Goal: Book appointment/travel/reservation

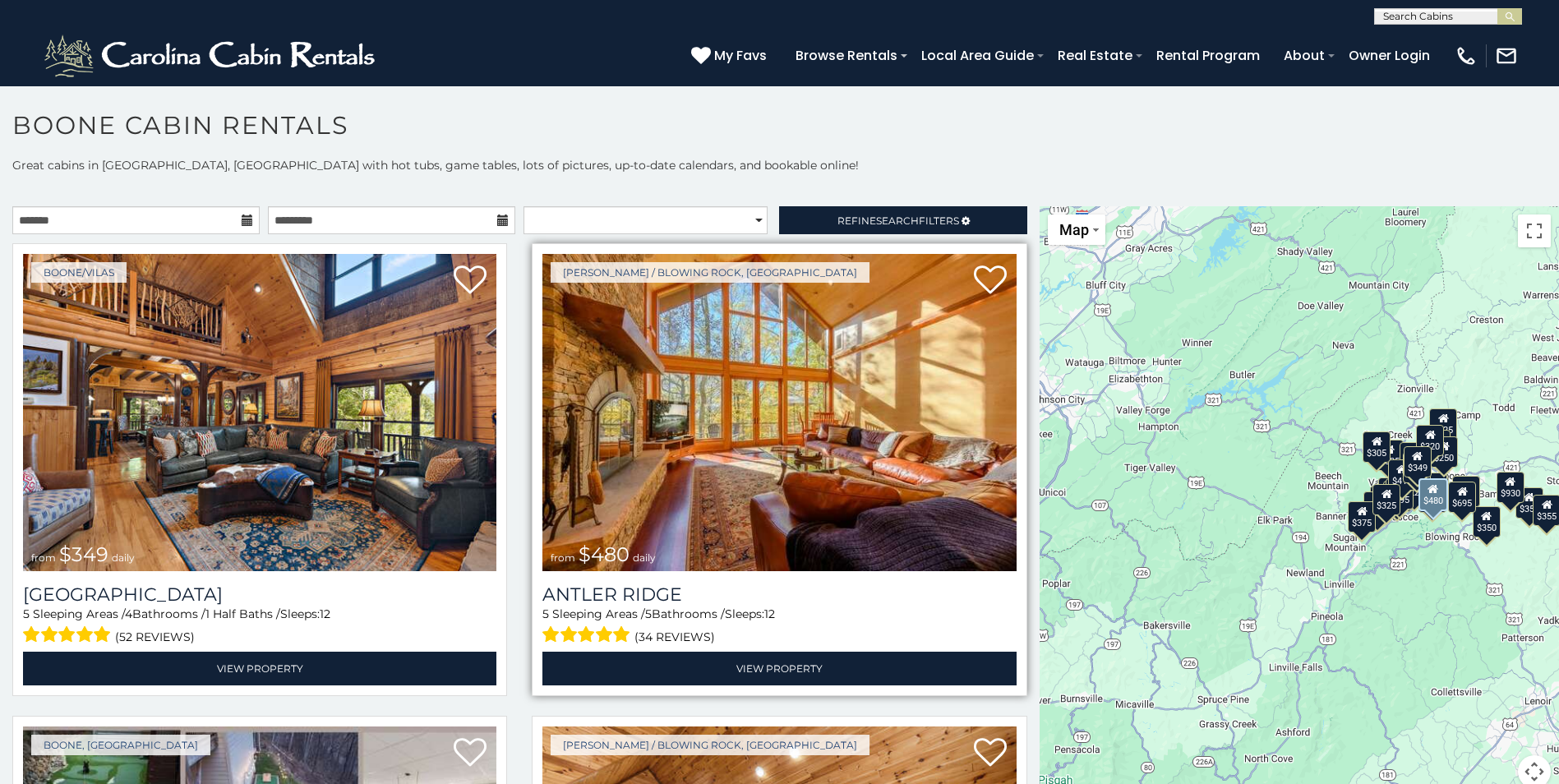
click at [714, 465] on img at bounding box center [780, 412] width 474 height 317
click at [755, 407] on img at bounding box center [780, 412] width 474 height 317
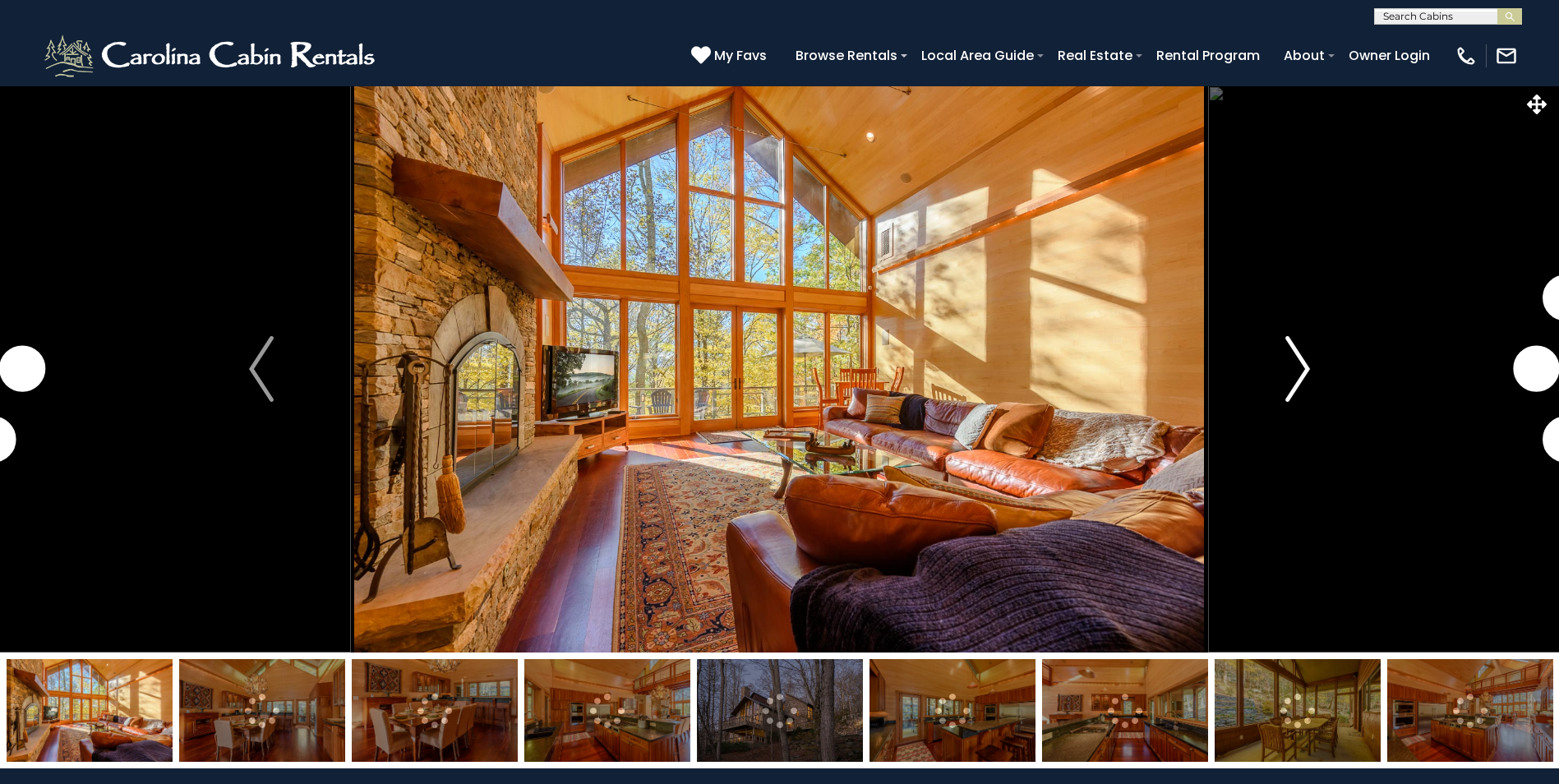
click at [1305, 373] on img "Next" at bounding box center [1298, 369] width 25 height 66
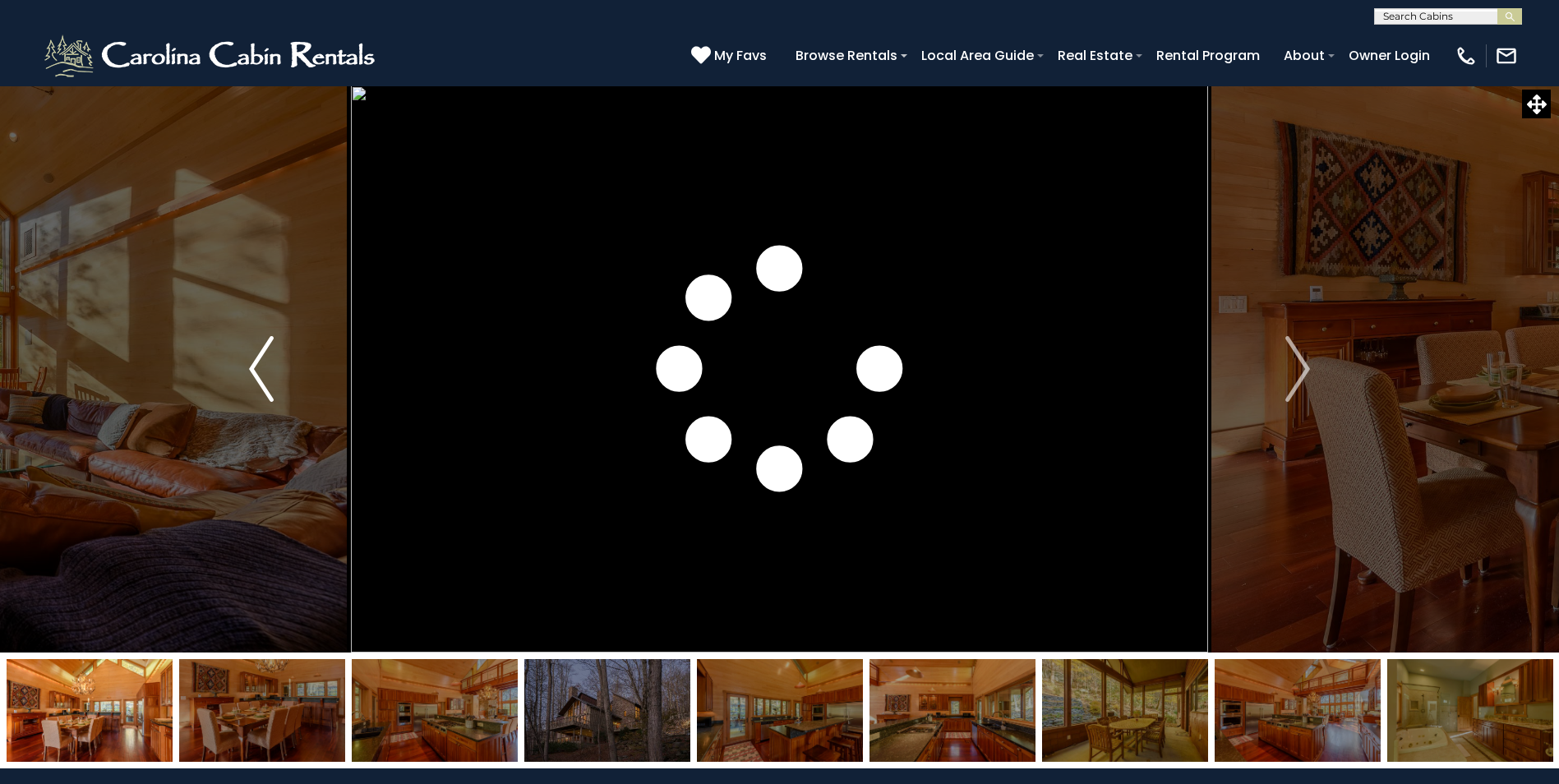
click at [258, 366] on img "Previous" at bounding box center [261, 369] width 25 height 66
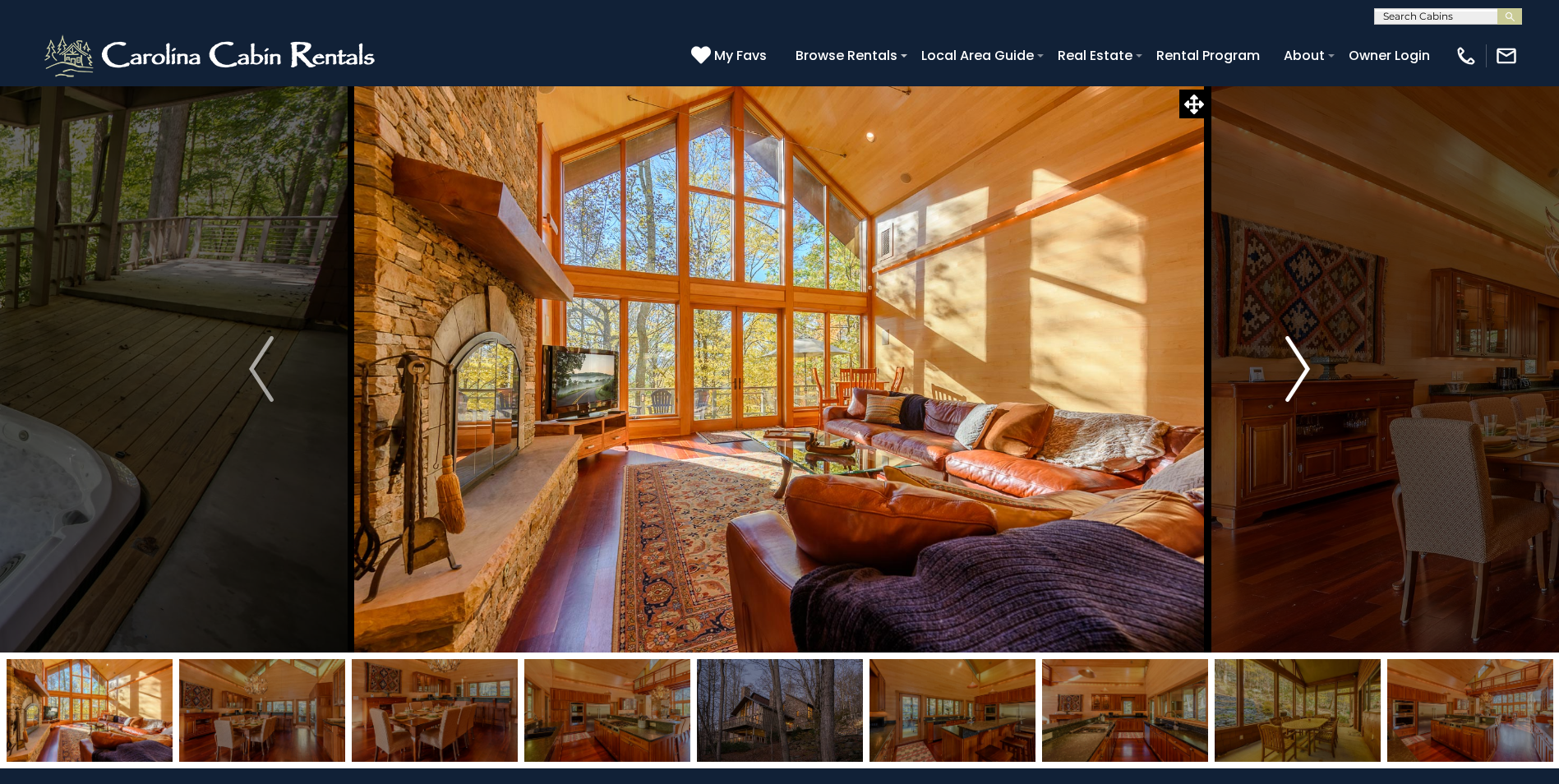
click at [1300, 372] on img "Next" at bounding box center [1298, 369] width 25 height 66
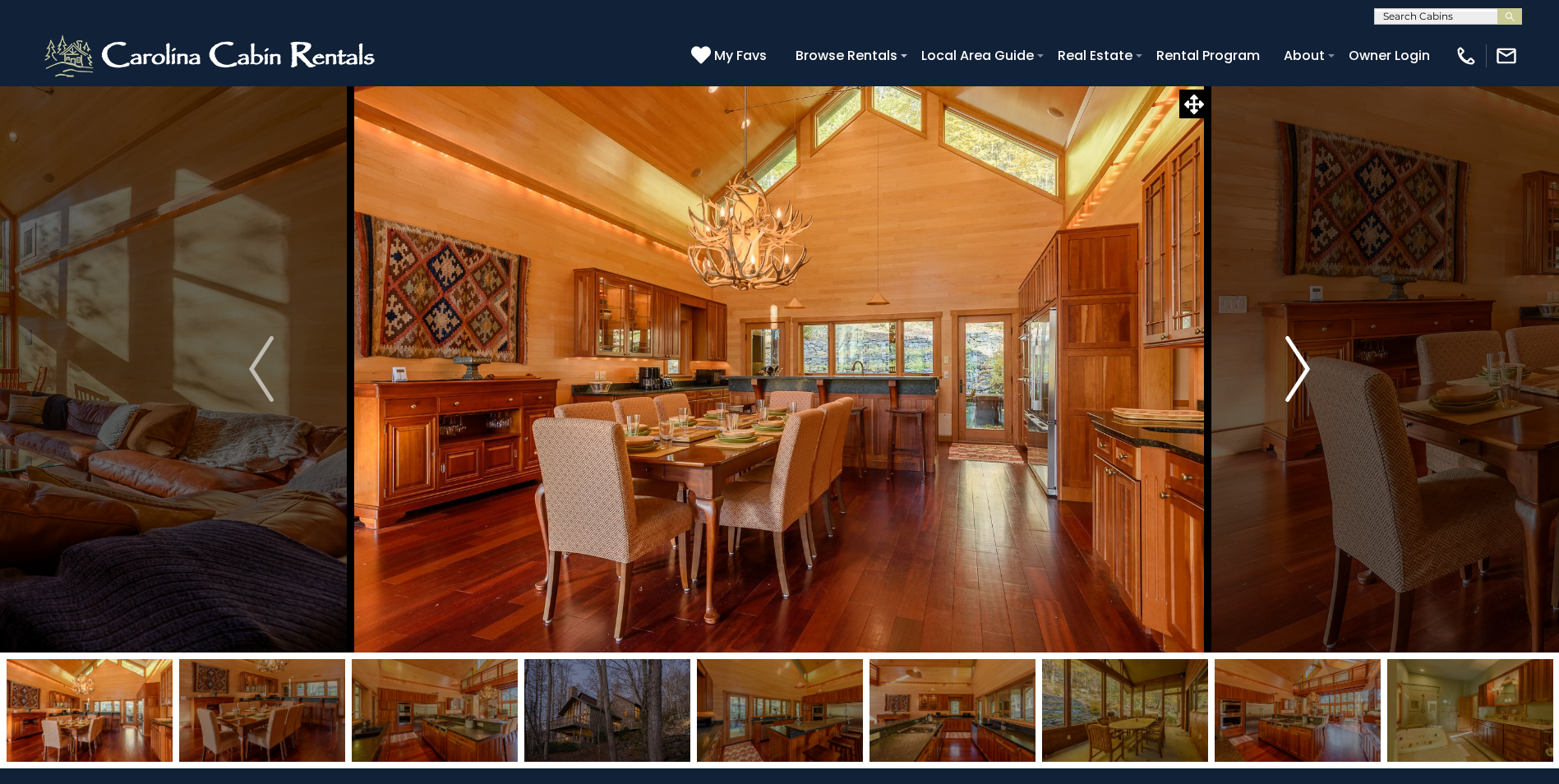
click at [1304, 367] on img "Next" at bounding box center [1298, 369] width 25 height 66
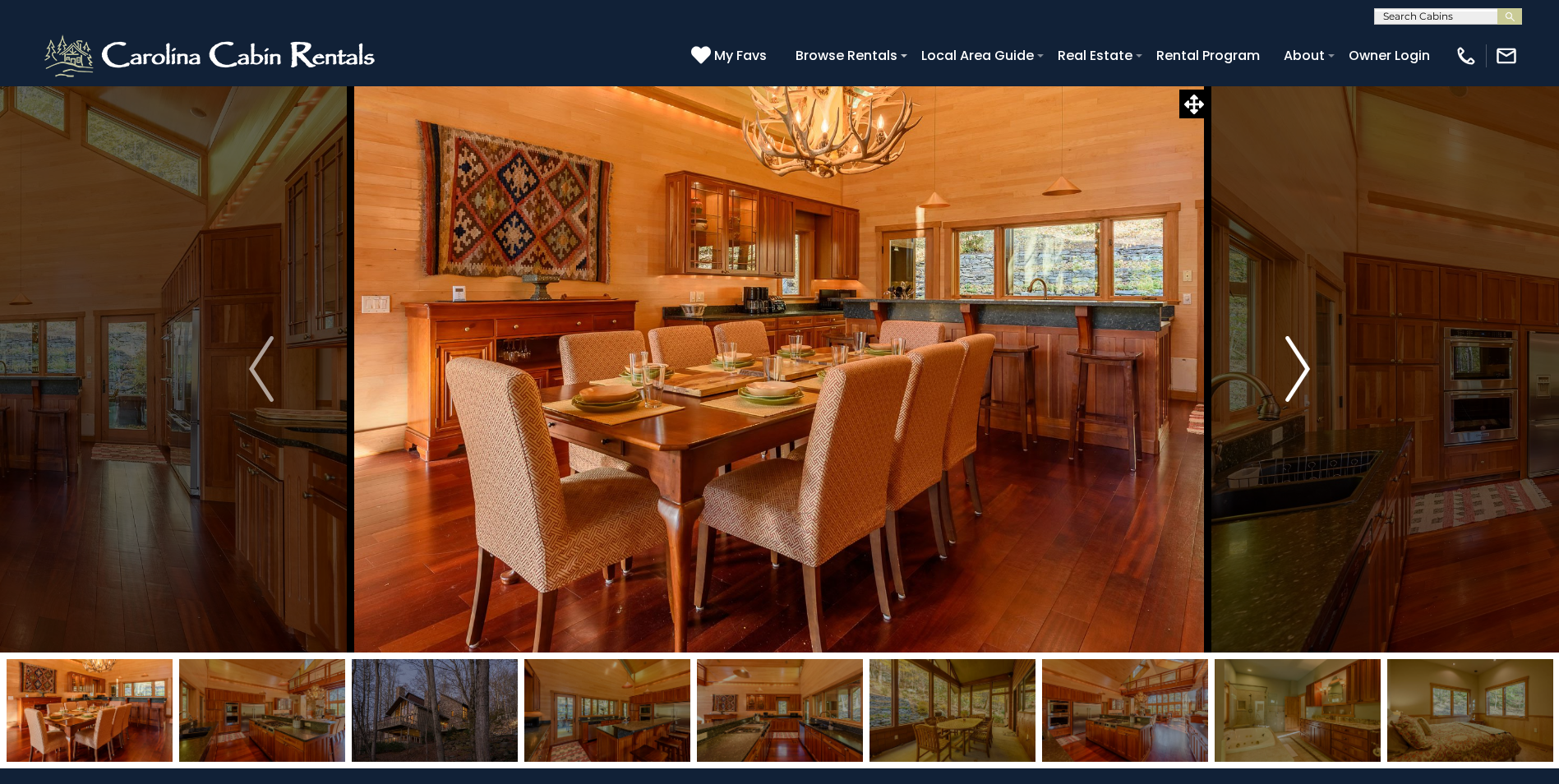
click at [1307, 361] on img "Next" at bounding box center [1298, 369] width 25 height 66
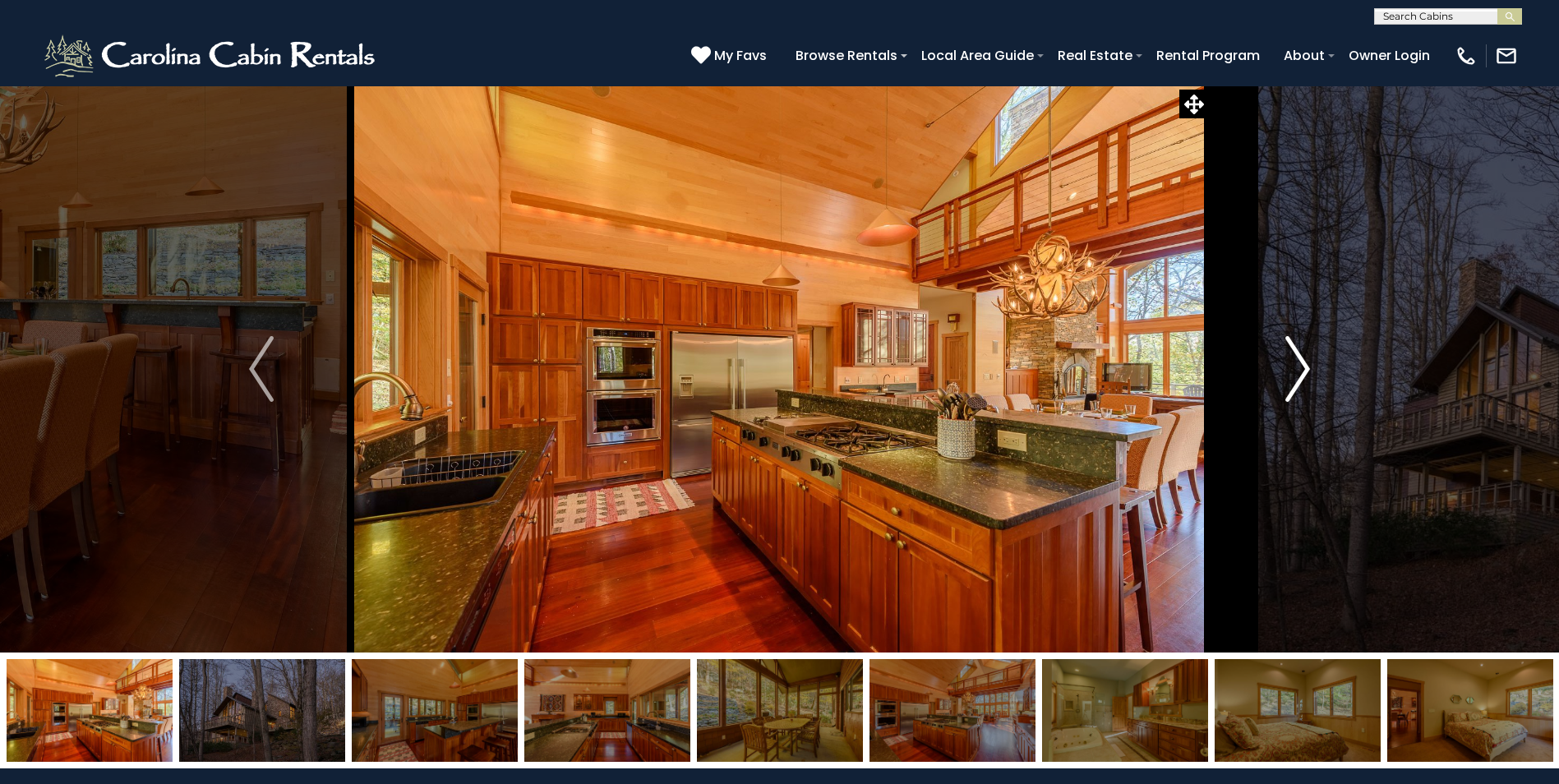
click at [1305, 365] on img "Next" at bounding box center [1298, 369] width 25 height 66
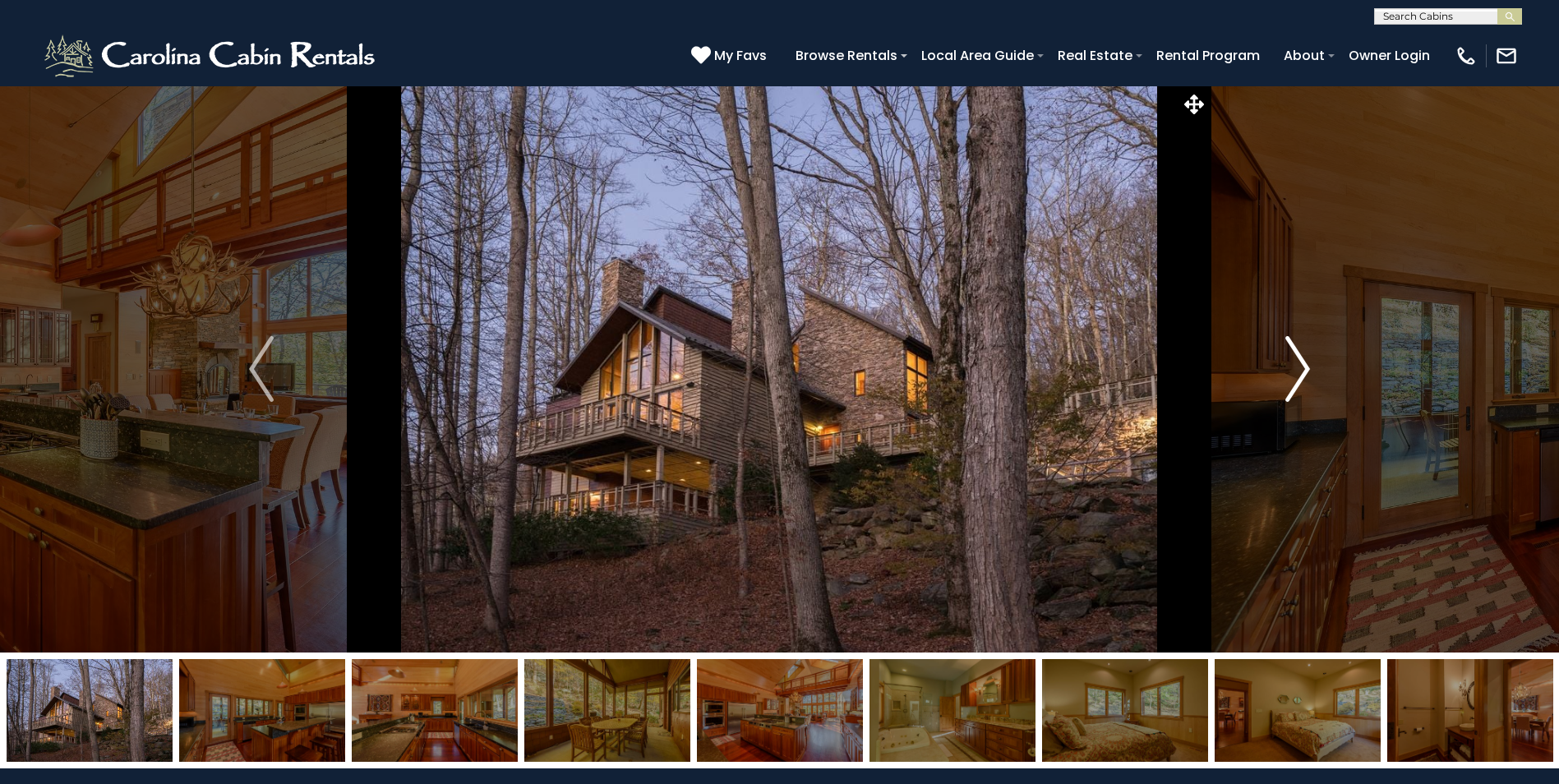
click at [1305, 365] on img "Next" at bounding box center [1298, 369] width 25 height 66
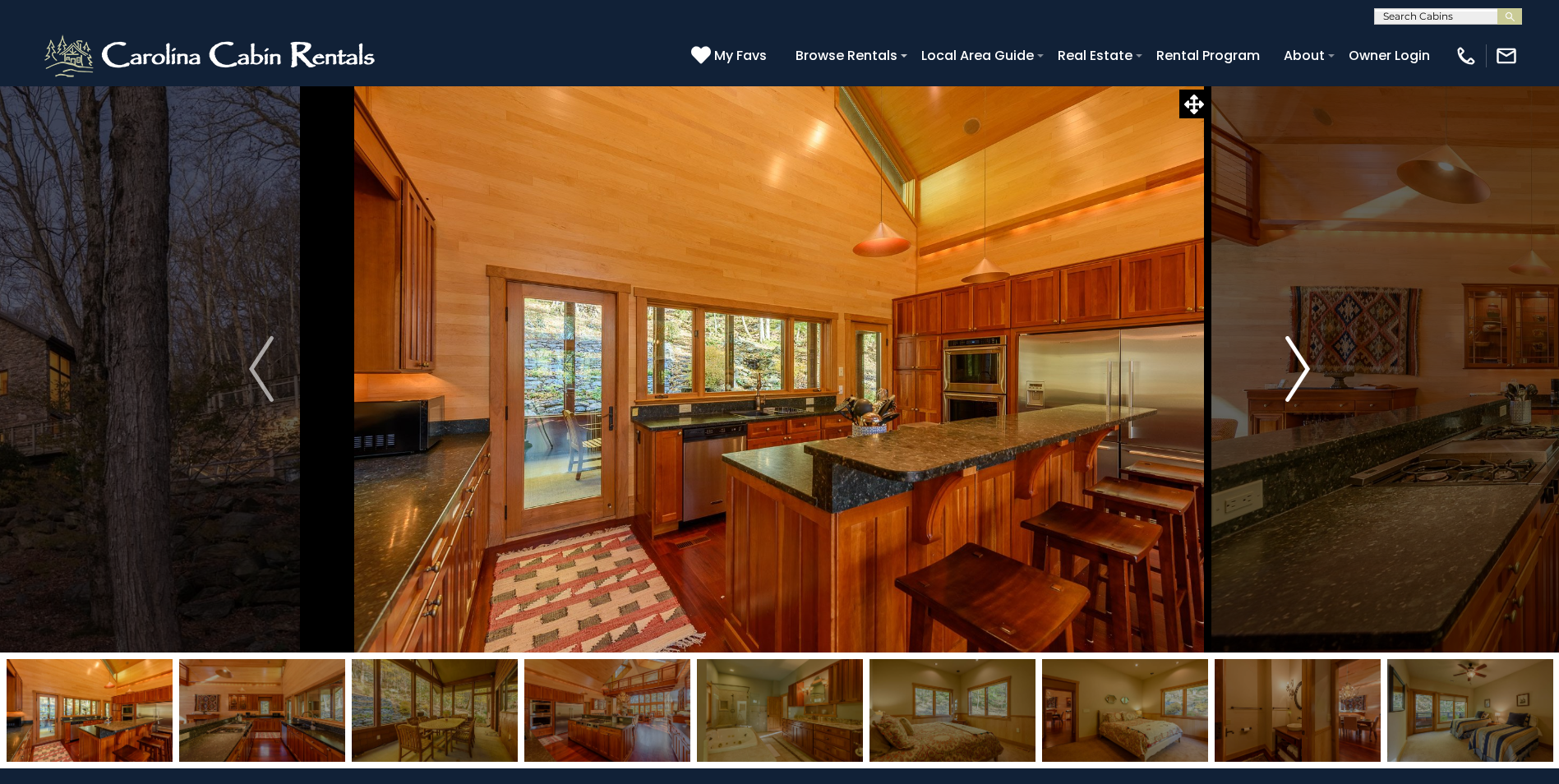
click at [1300, 376] on img "Next" at bounding box center [1298, 369] width 25 height 66
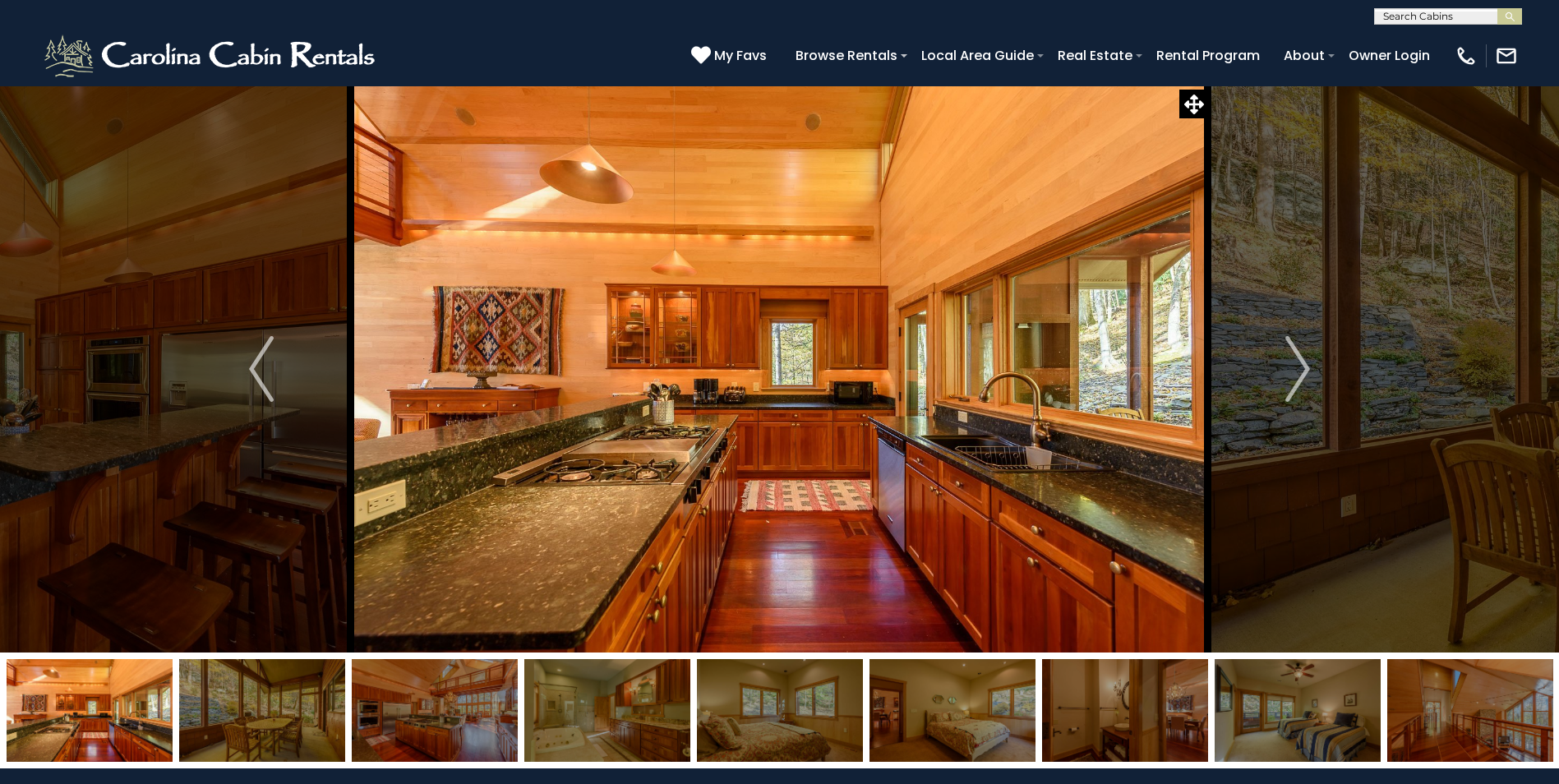
click at [810, 452] on img at bounding box center [780, 369] width 858 height 567
click at [1314, 361] on button "Next" at bounding box center [1298, 369] width 179 height 567
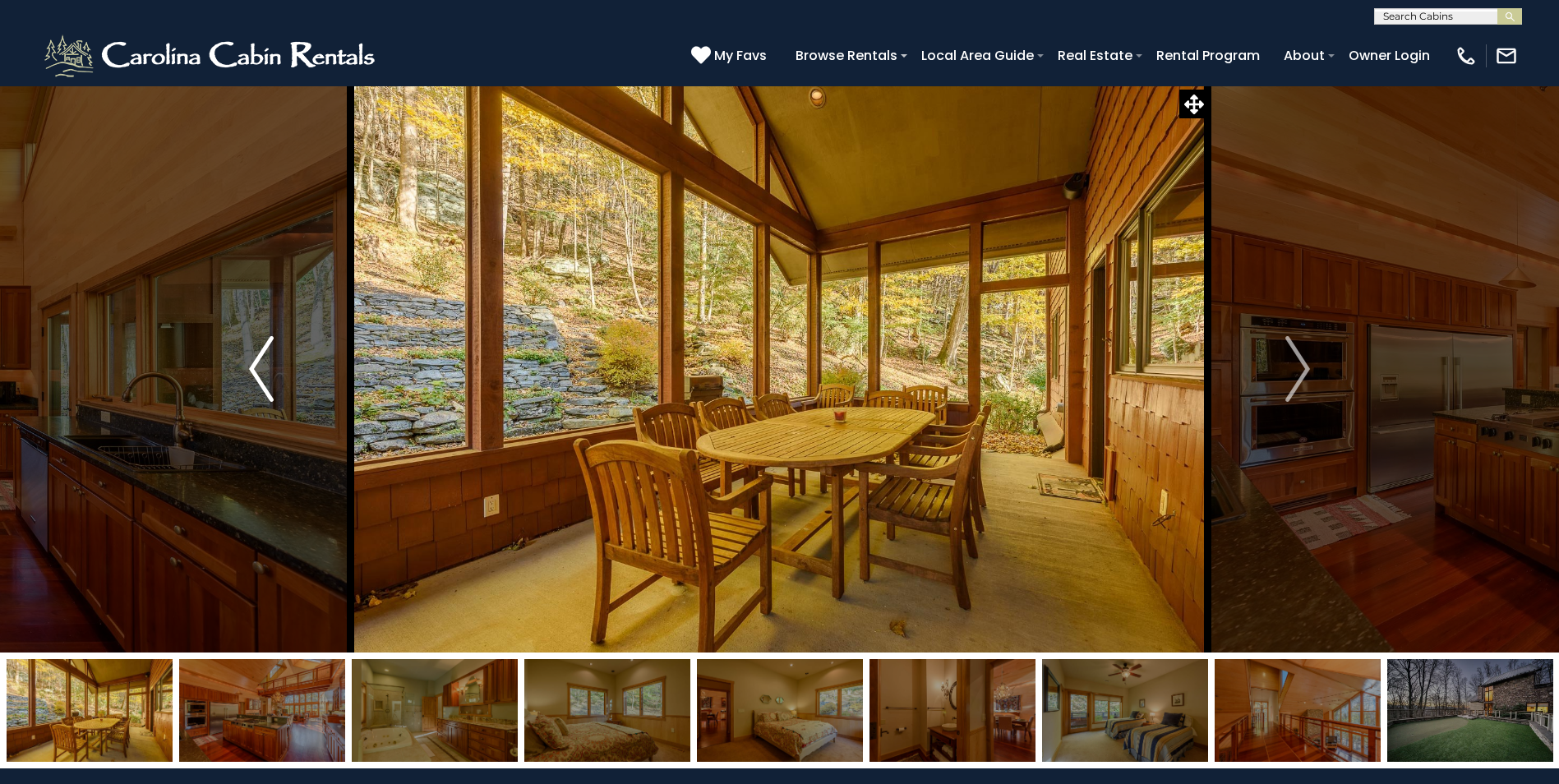
click at [257, 370] on img "Previous" at bounding box center [261, 369] width 25 height 66
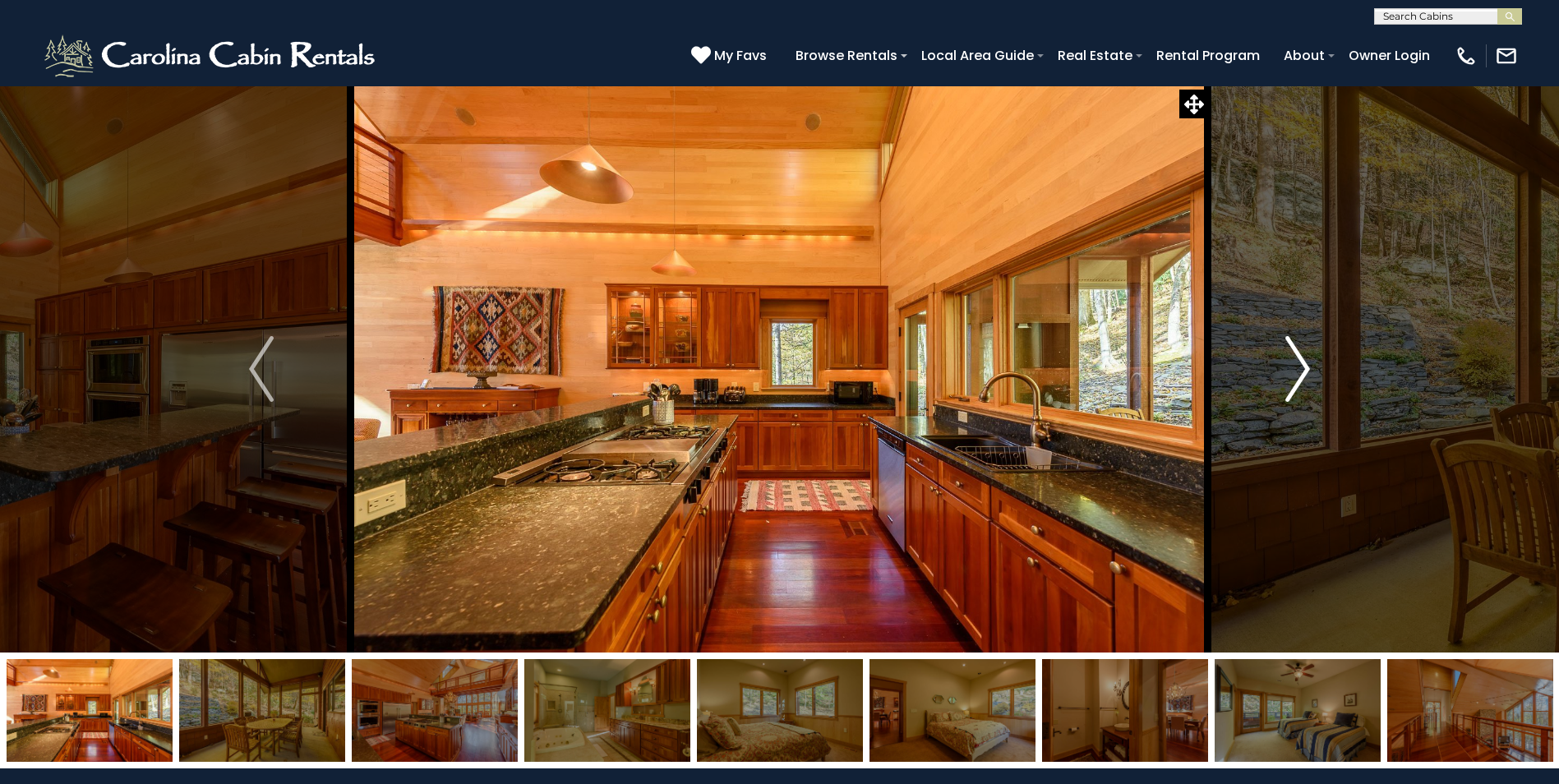
click at [1298, 372] on img "Next" at bounding box center [1298, 369] width 25 height 66
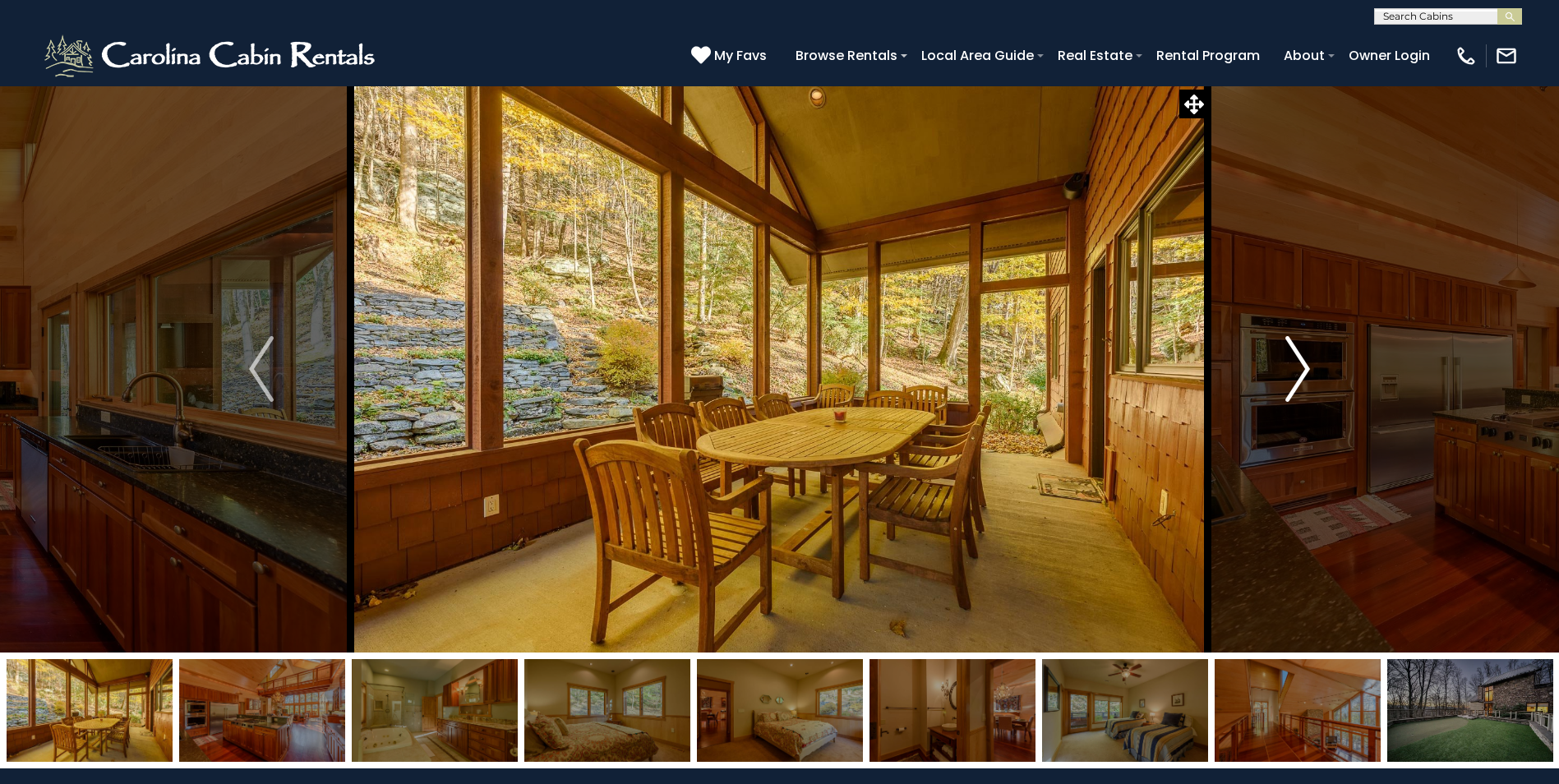
click at [1299, 371] on img "Next" at bounding box center [1298, 369] width 25 height 66
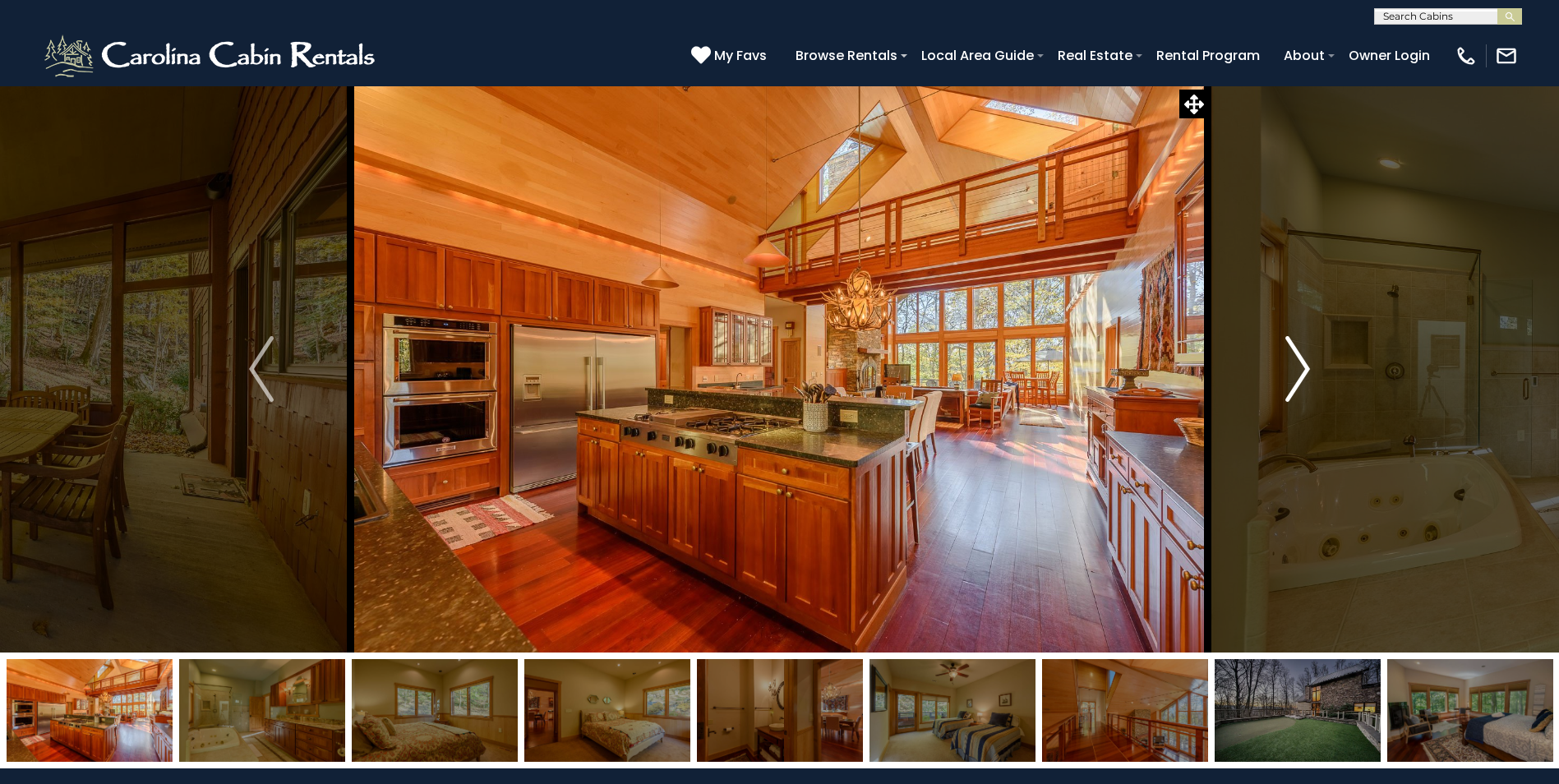
click at [1299, 372] on img "Next" at bounding box center [1298, 369] width 25 height 66
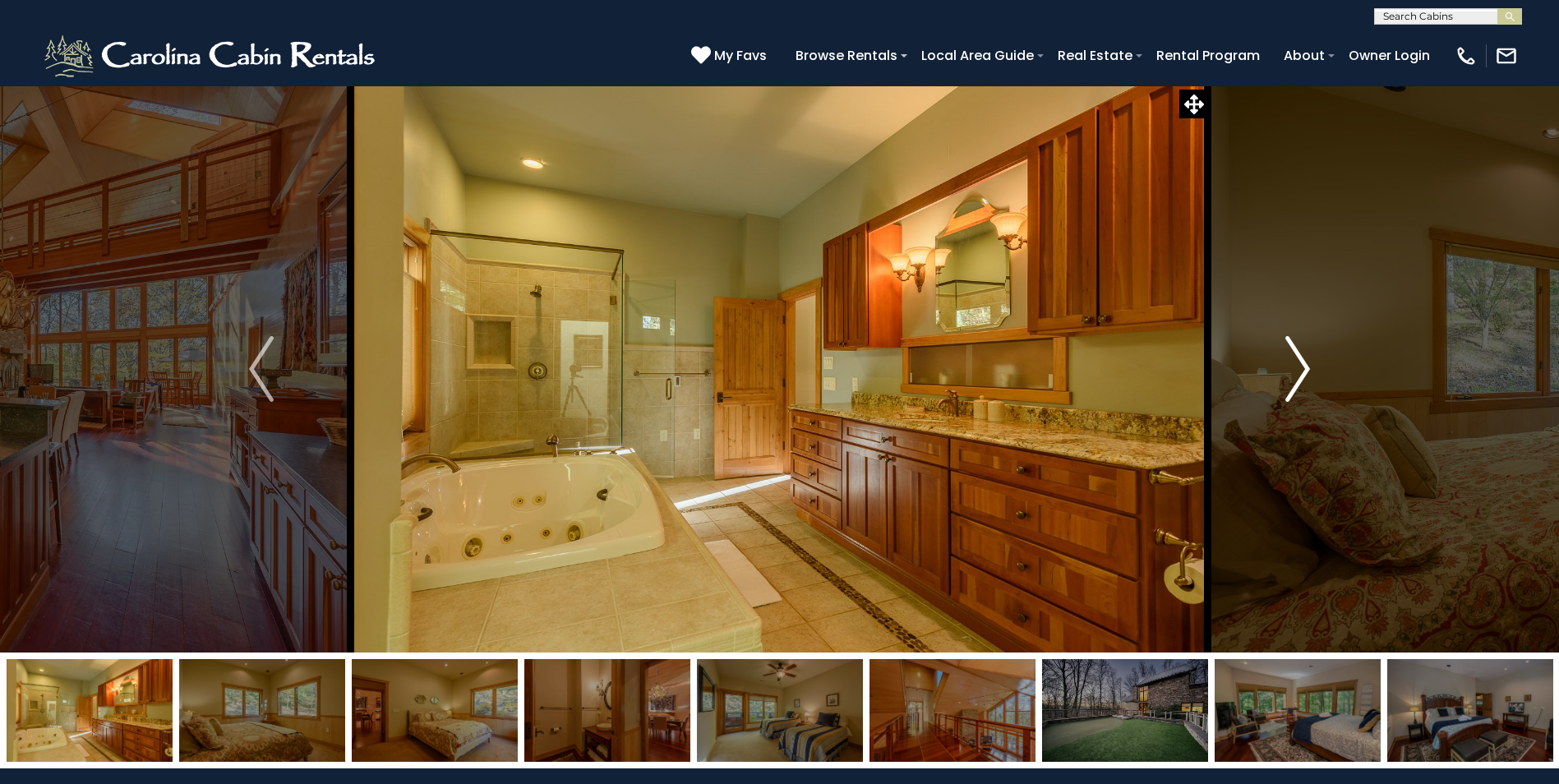
click at [1297, 369] on img "Next" at bounding box center [1298, 369] width 25 height 66
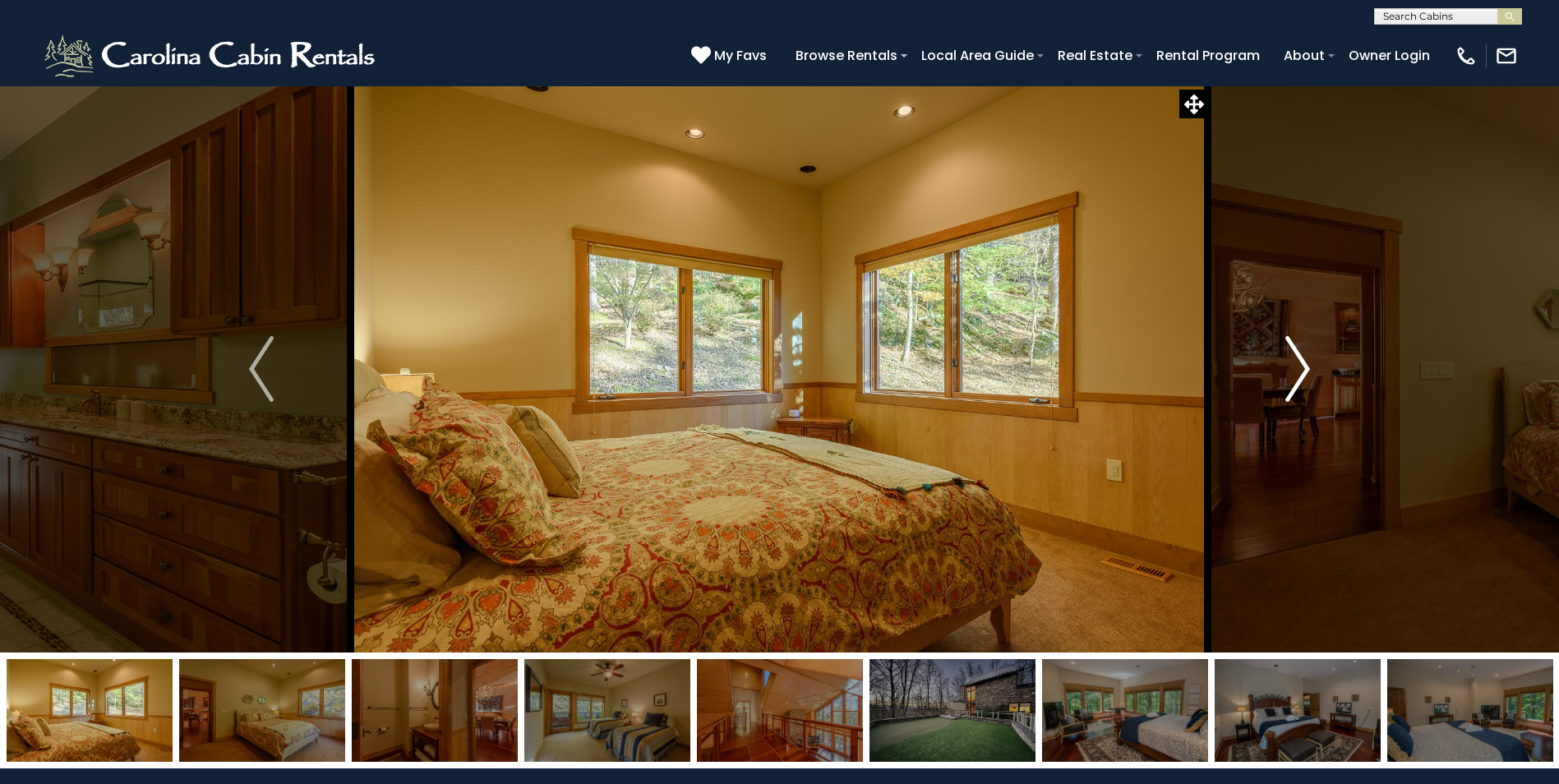
click at [1297, 369] on img "Next" at bounding box center [1298, 369] width 25 height 66
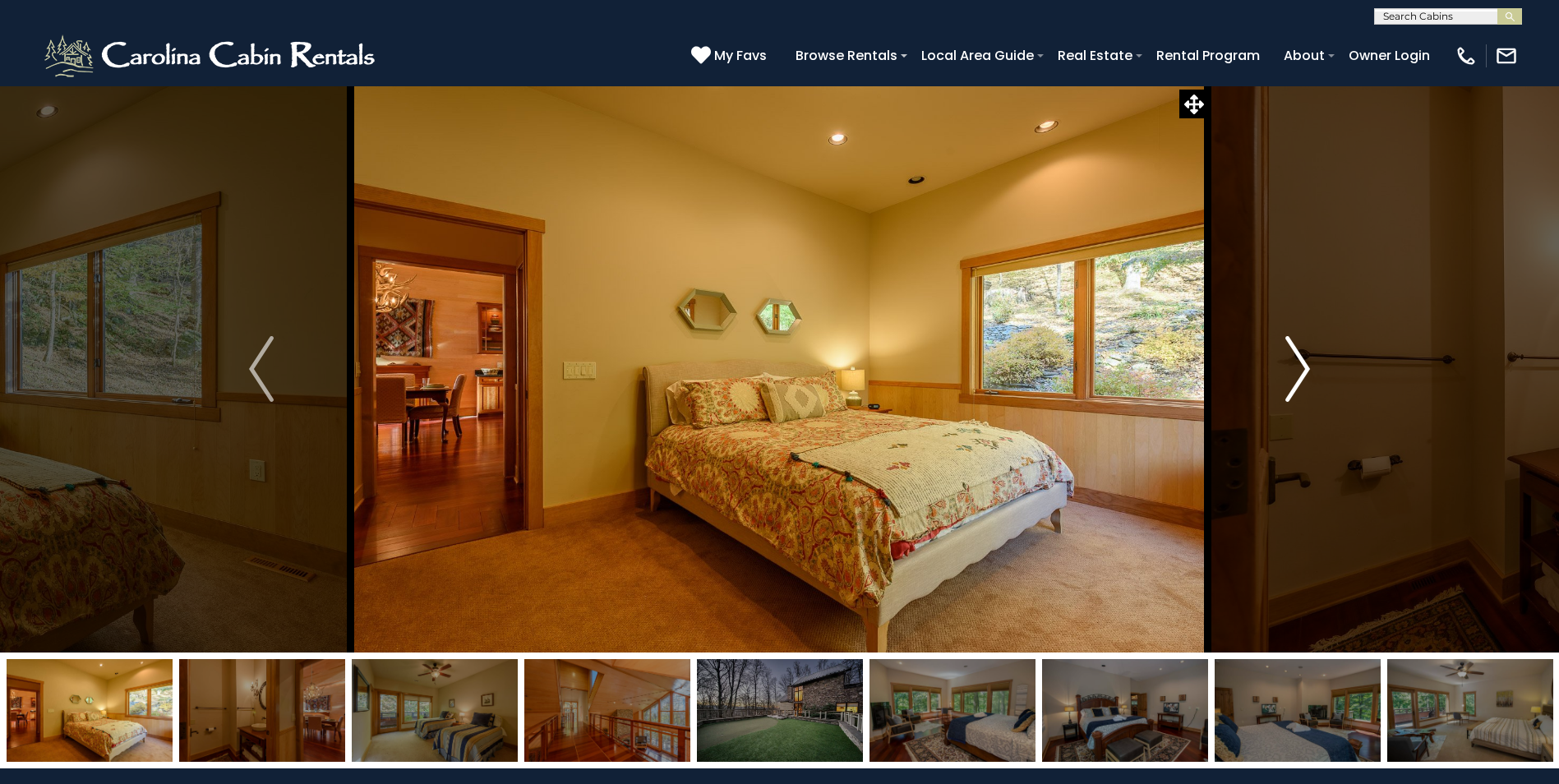
click at [1305, 367] on img "Next" at bounding box center [1298, 369] width 25 height 66
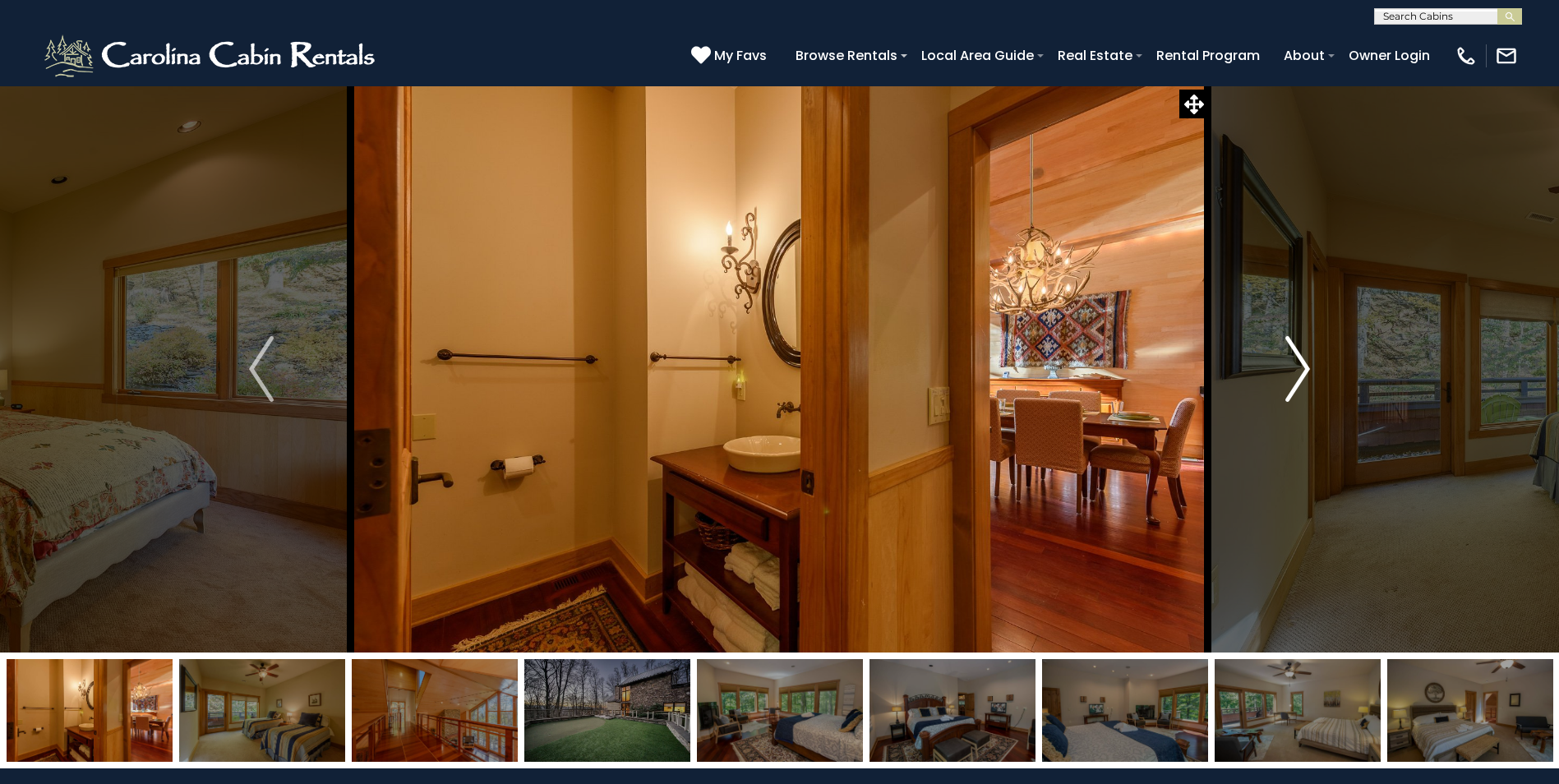
click at [1297, 345] on img "Next" at bounding box center [1298, 369] width 25 height 66
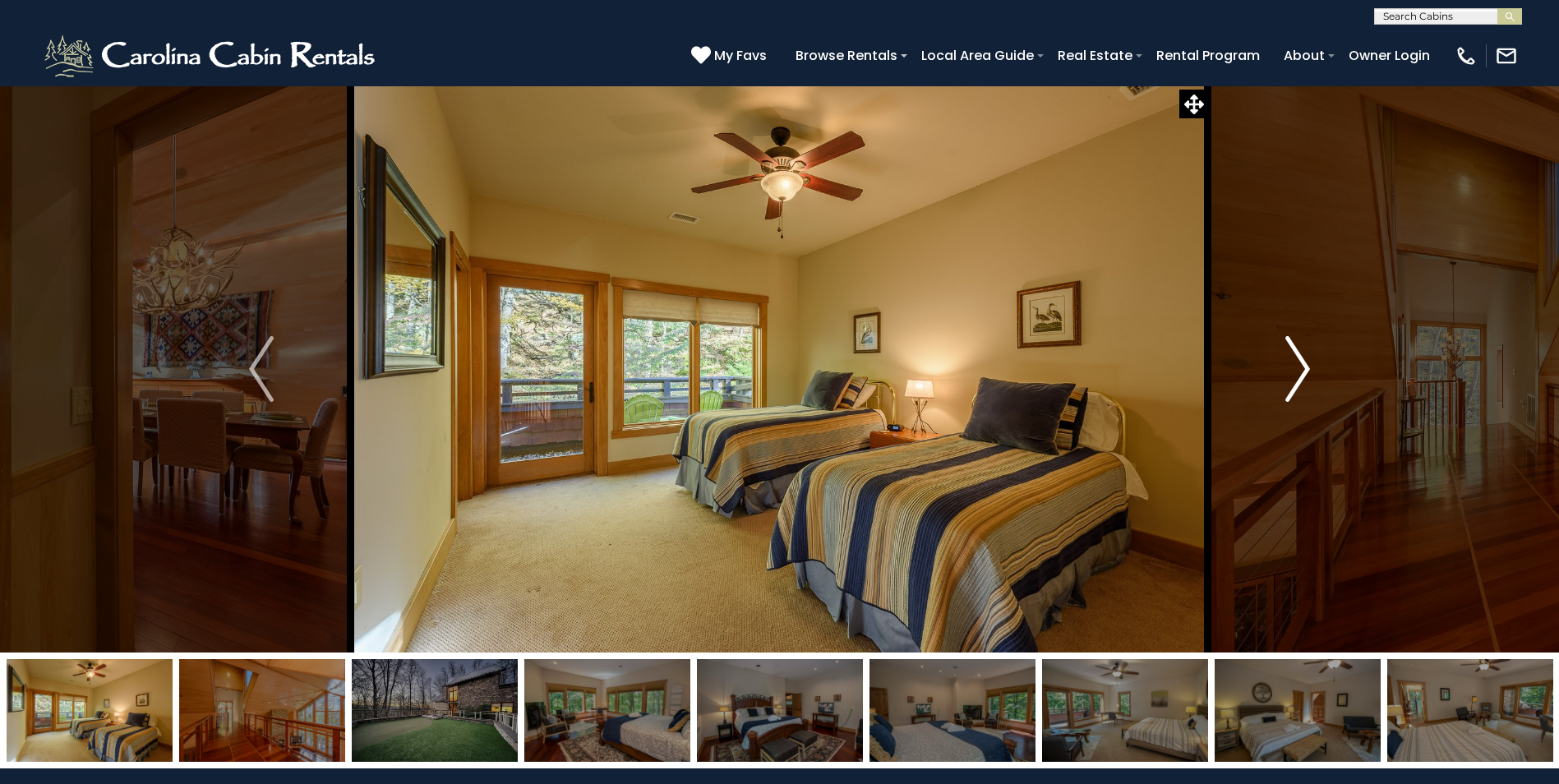
click at [1297, 345] on img "Next" at bounding box center [1298, 369] width 25 height 66
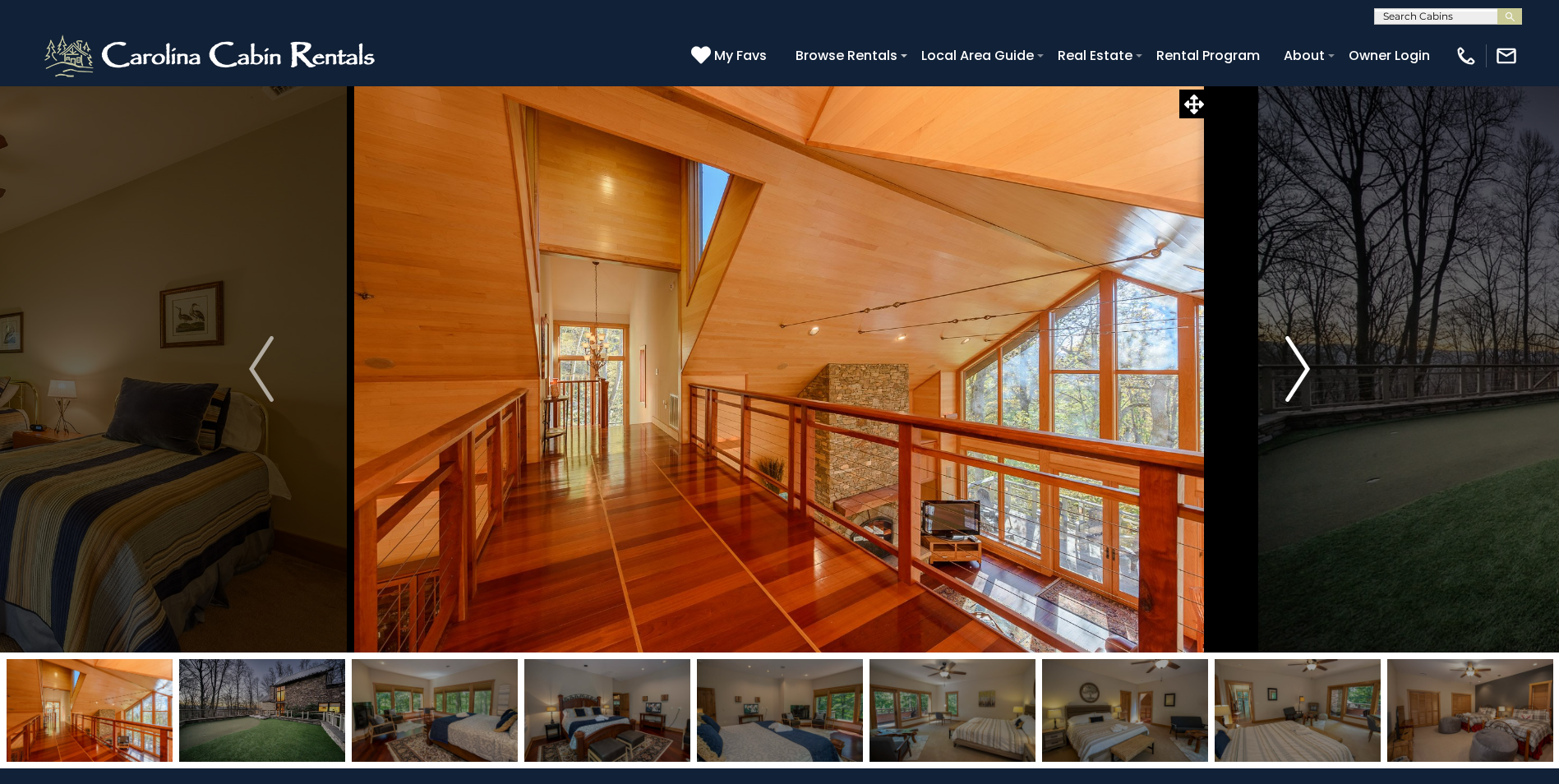
click at [1297, 345] on img "Next" at bounding box center [1298, 369] width 25 height 66
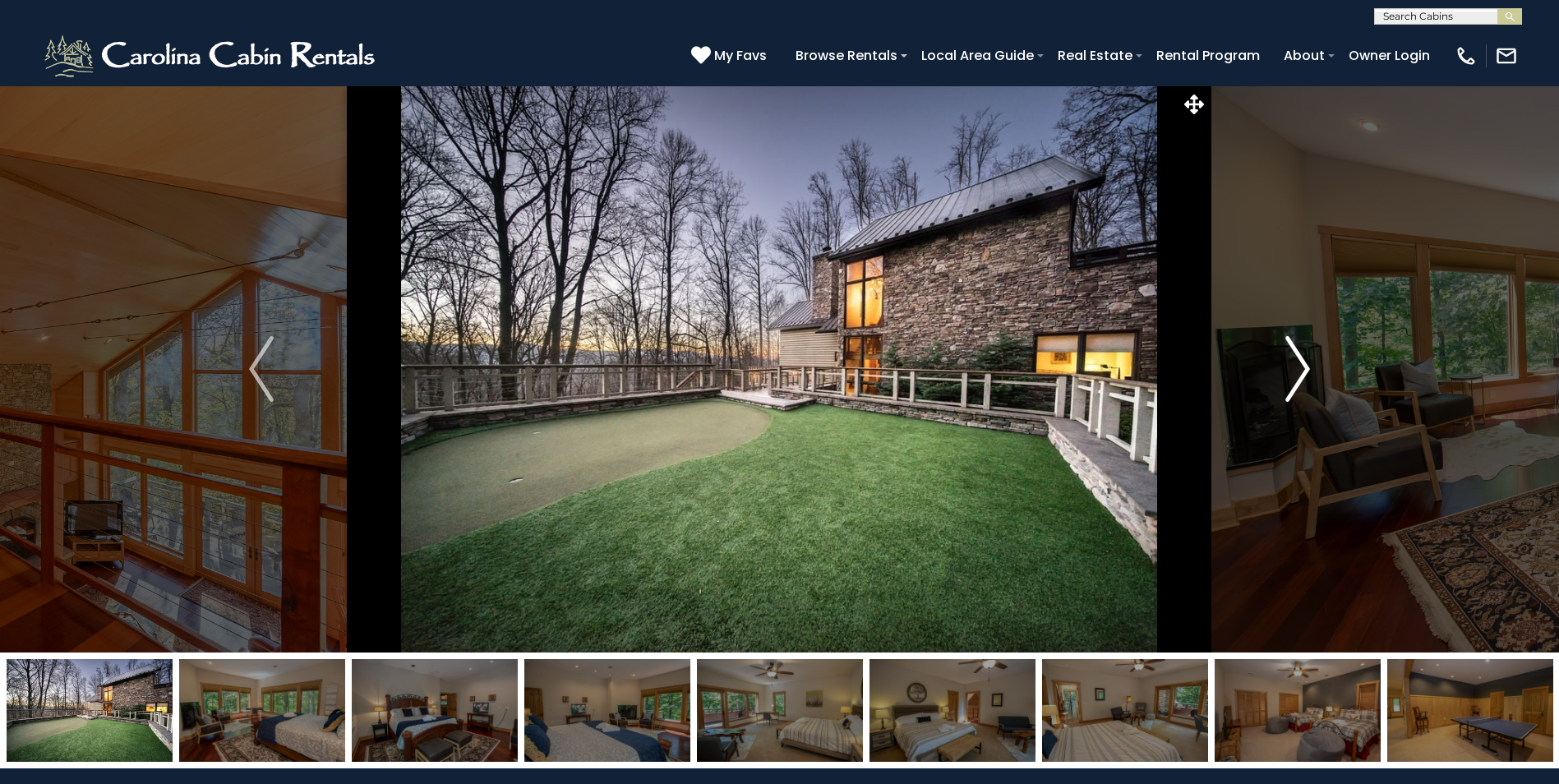
click at [1305, 359] on img "Next" at bounding box center [1298, 369] width 25 height 66
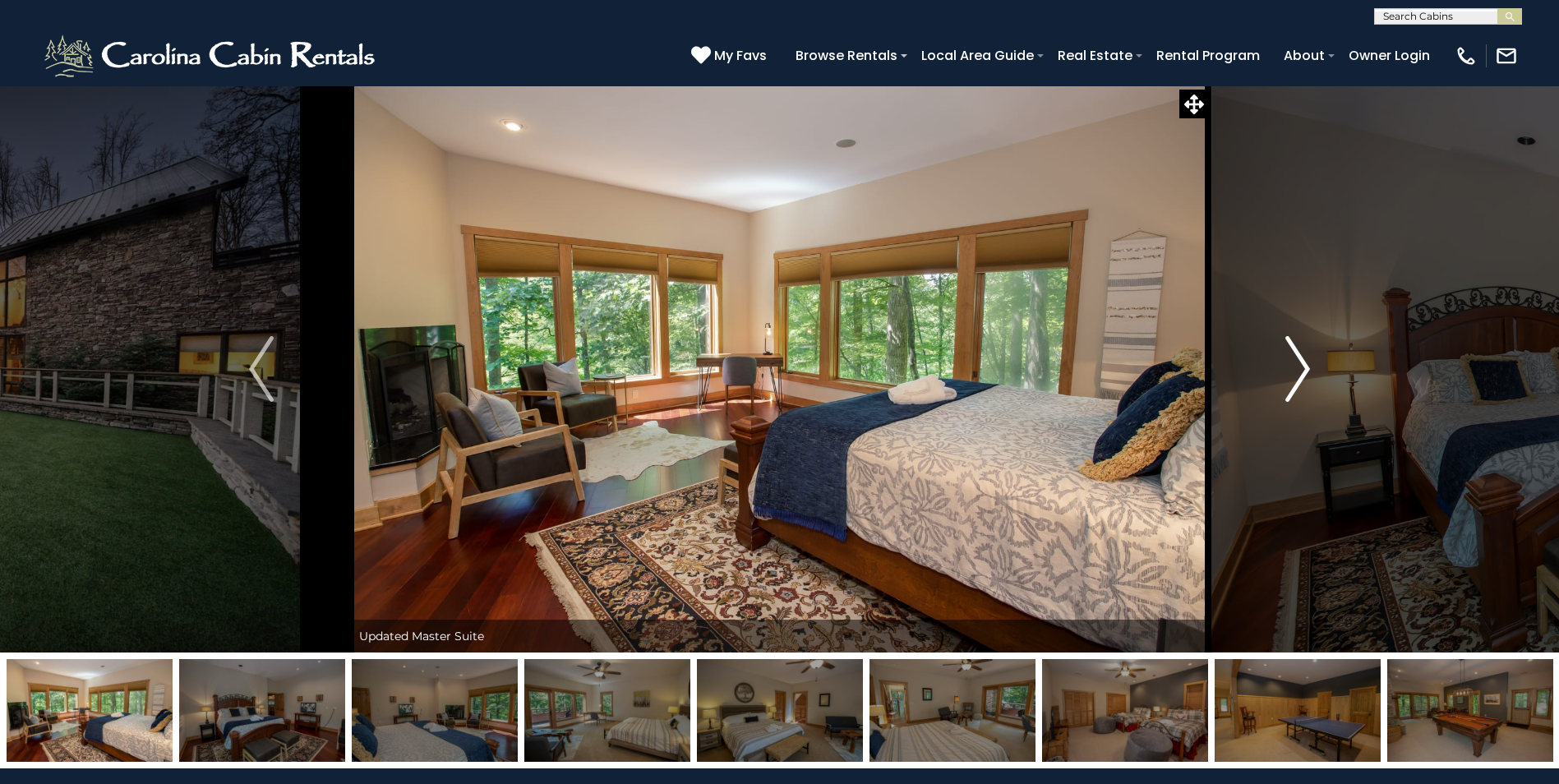
click at [1304, 360] on img "Next" at bounding box center [1298, 369] width 25 height 66
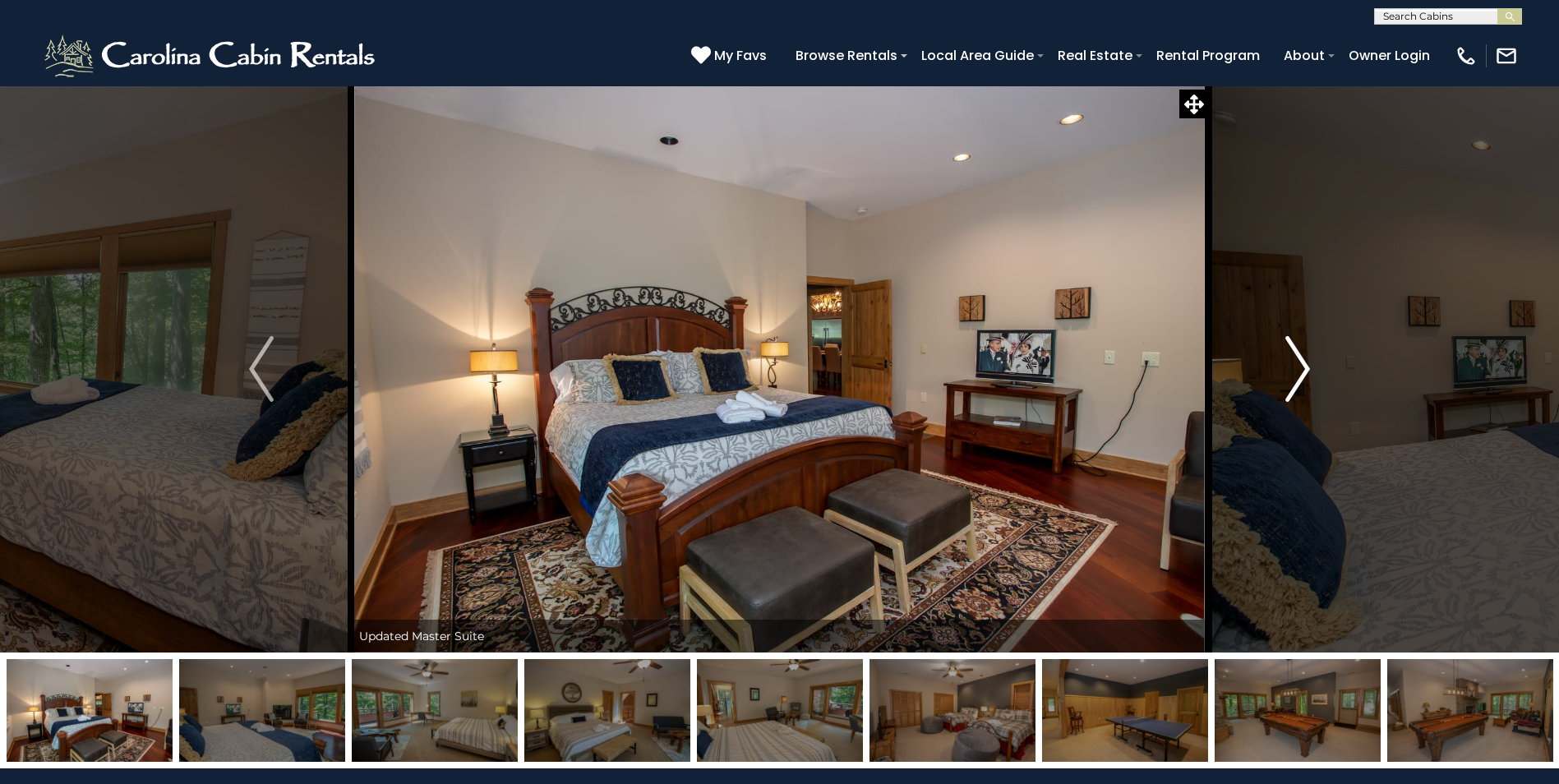
click at [1304, 360] on img "Next" at bounding box center [1298, 369] width 25 height 66
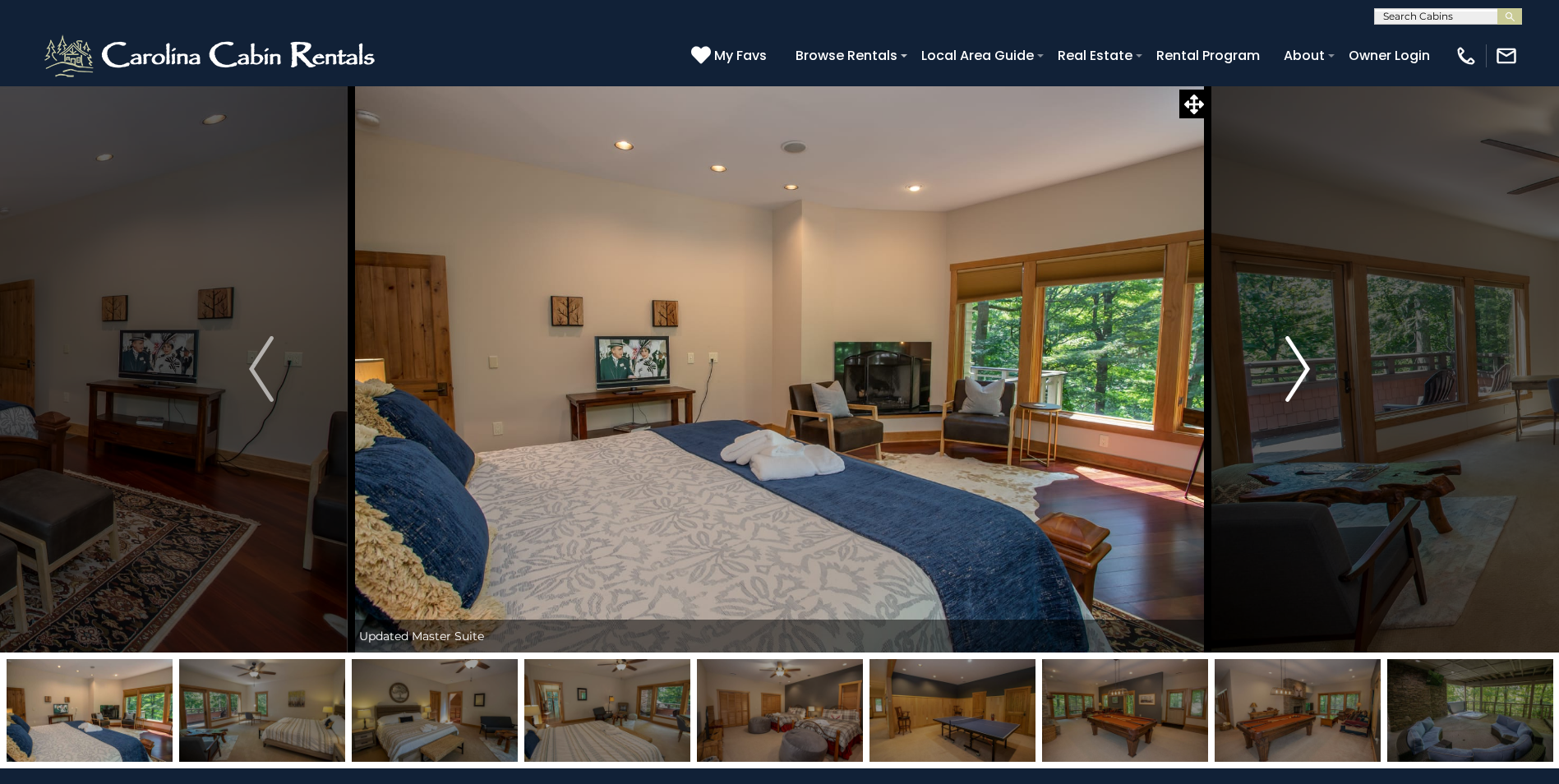
click at [1304, 360] on img "Next" at bounding box center [1298, 369] width 25 height 66
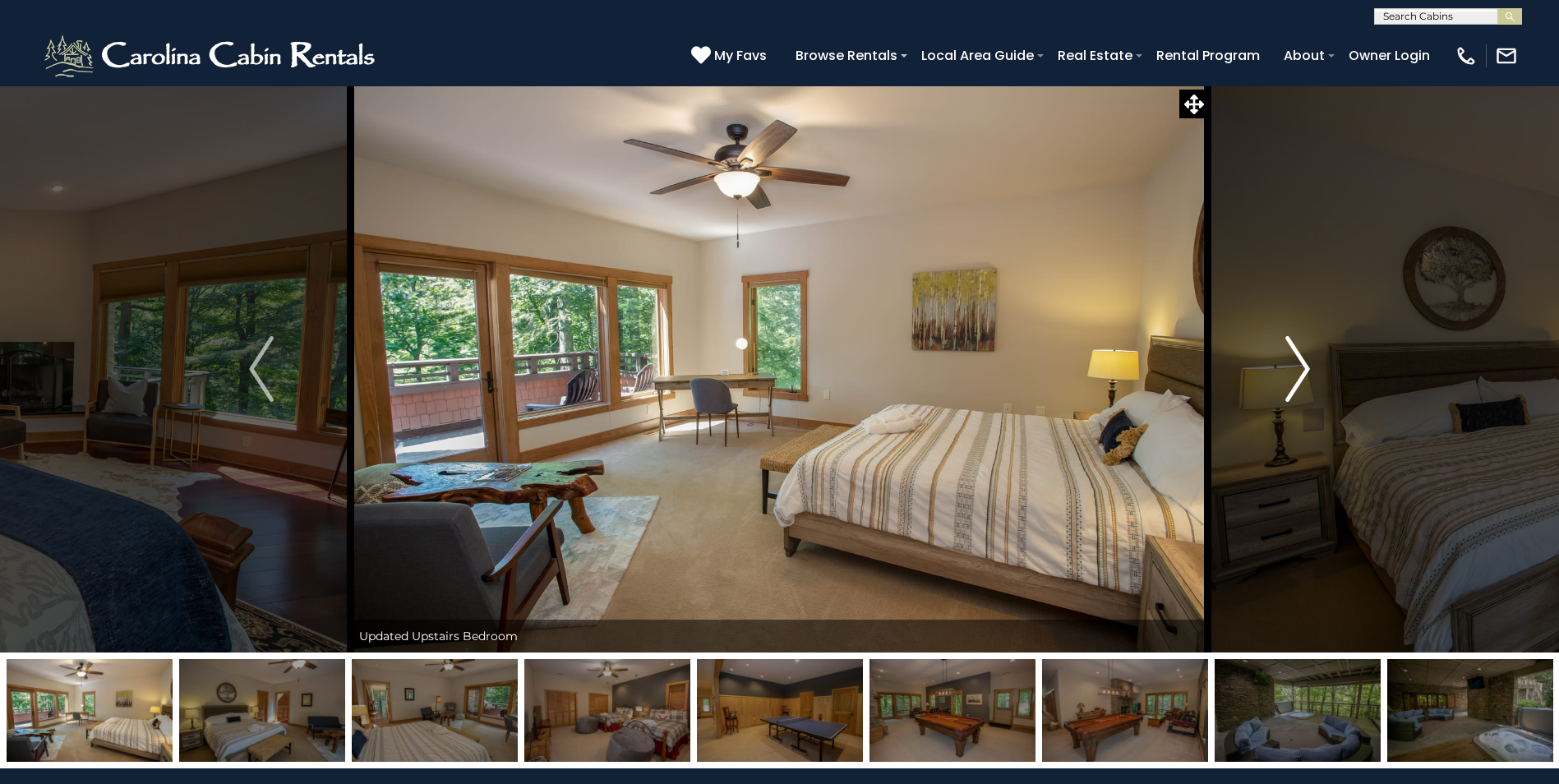
click at [1304, 360] on img "Next" at bounding box center [1298, 369] width 25 height 66
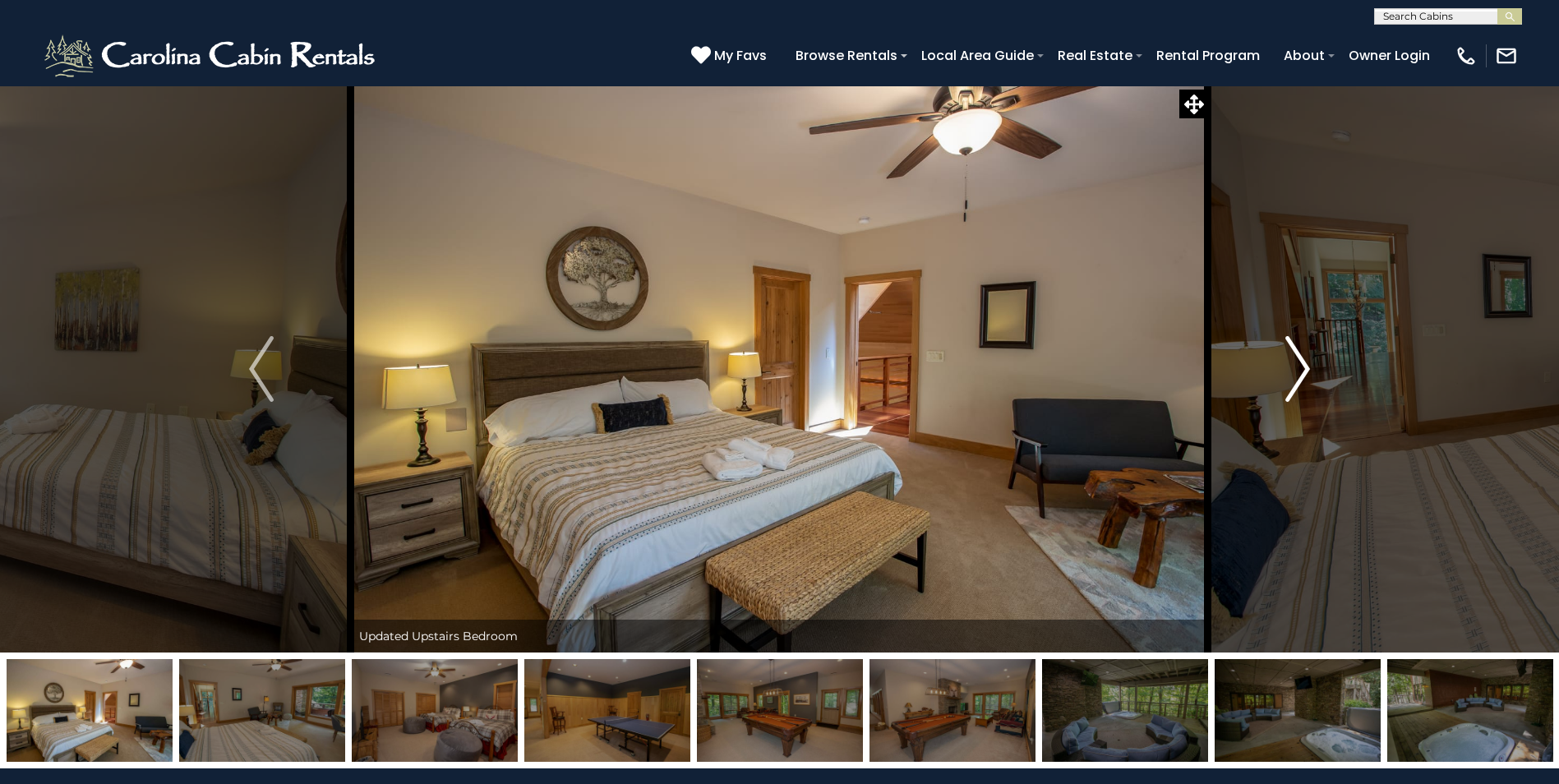
click at [1309, 365] on img "Next" at bounding box center [1298, 369] width 25 height 66
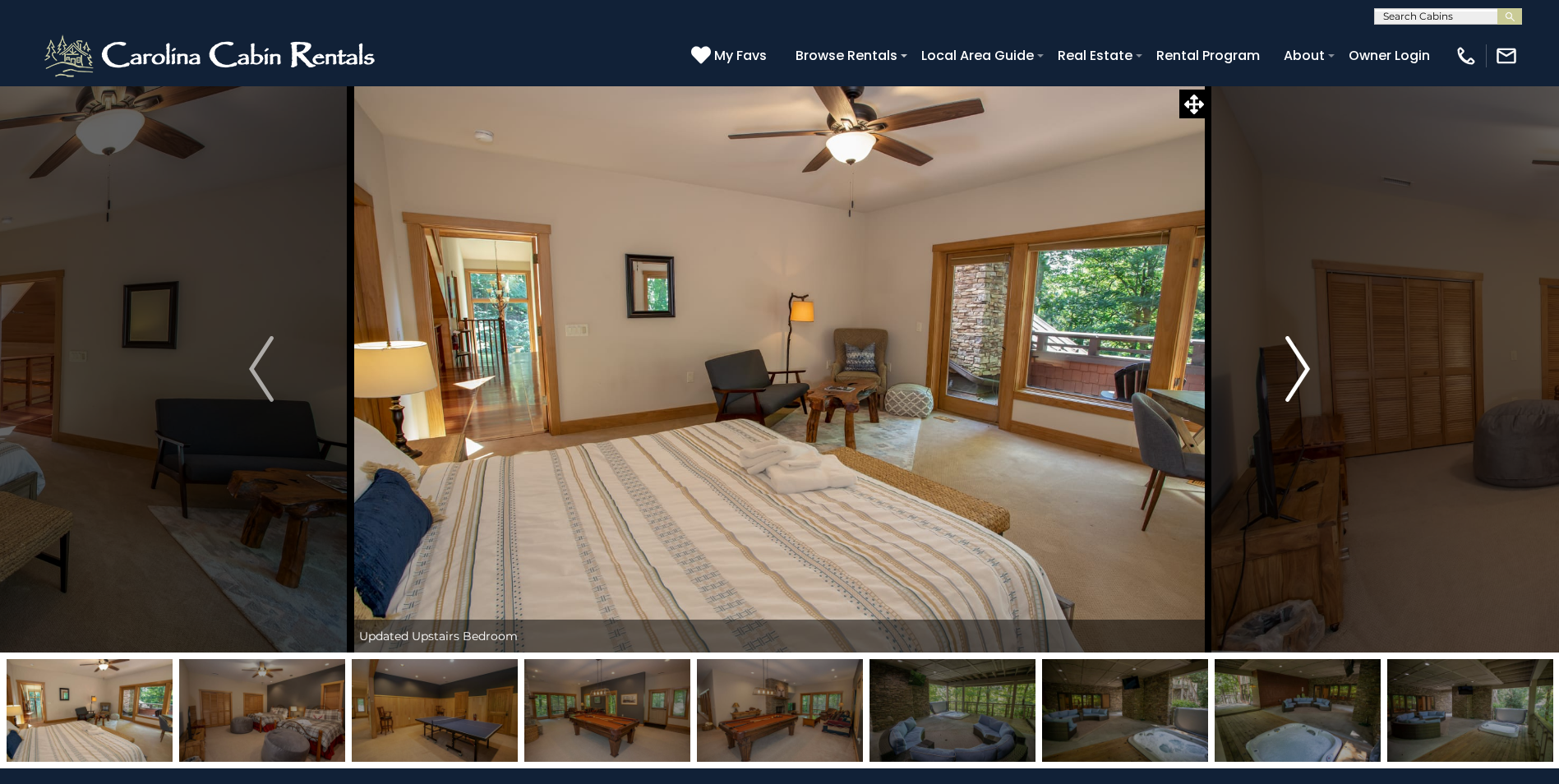
click at [1309, 365] on img "Next" at bounding box center [1298, 369] width 25 height 66
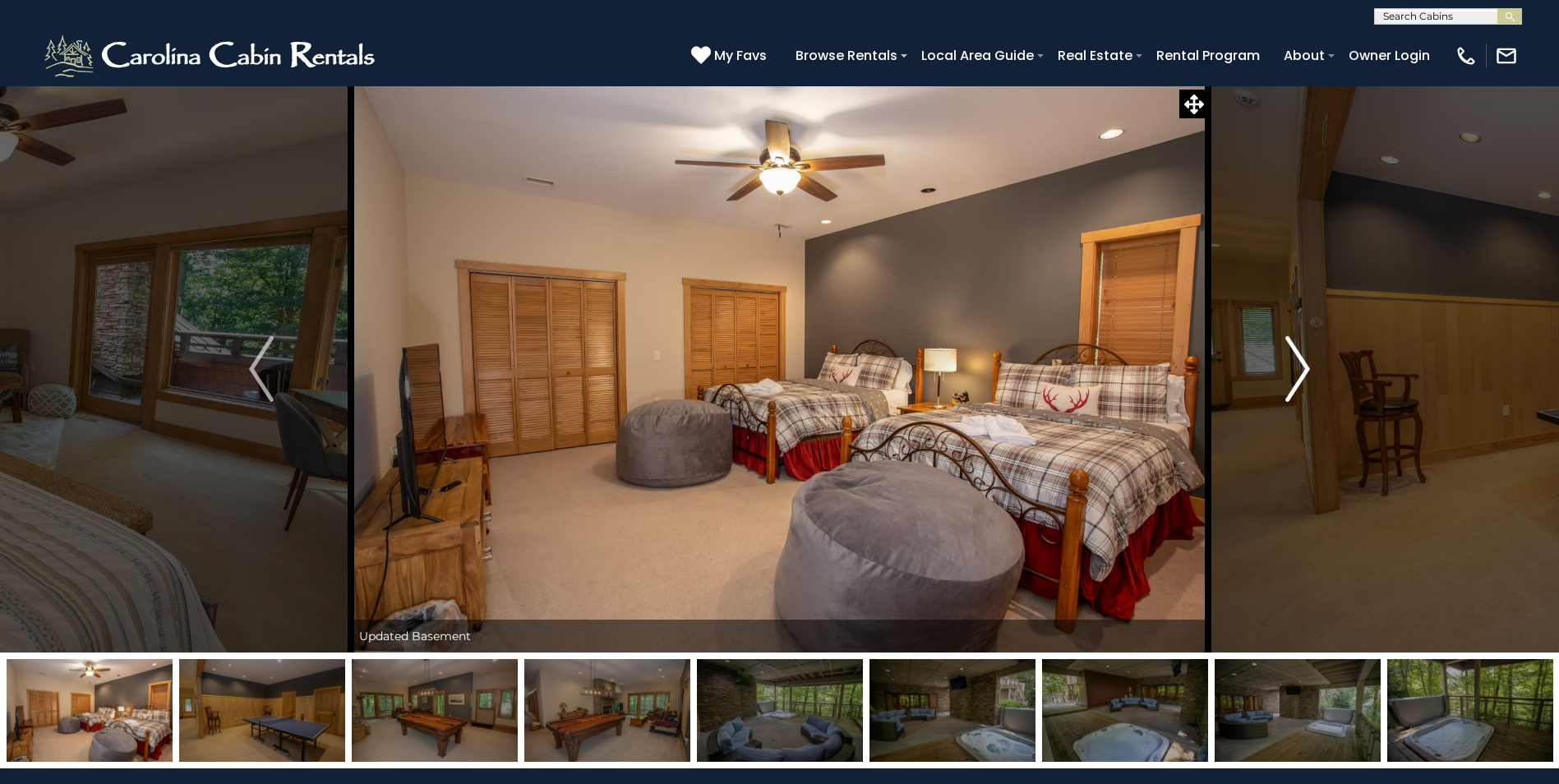
click at [1309, 365] on img "Next" at bounding box center [1298, 369] width 25 height 66
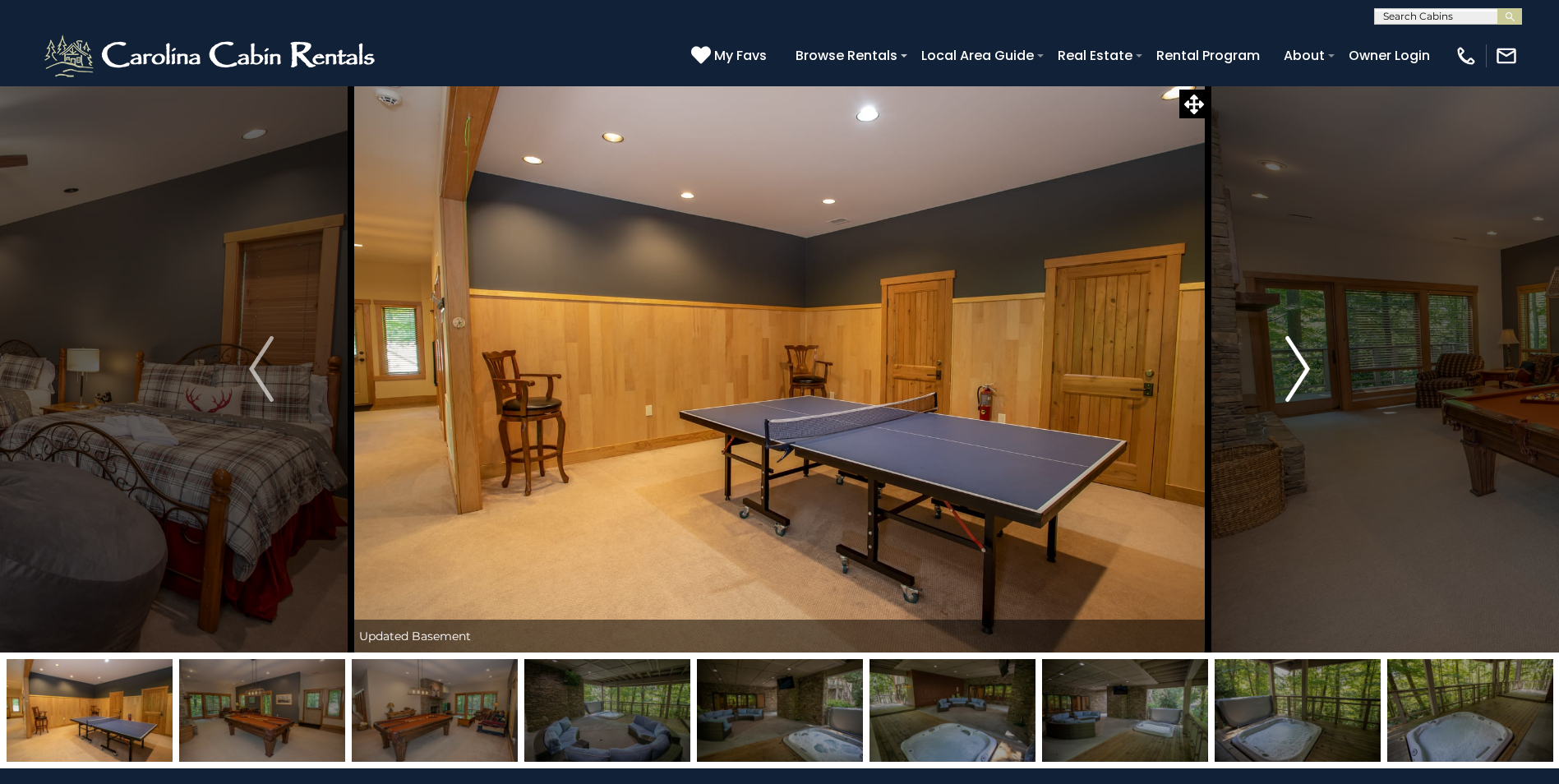
click at [1309, 365] on img "Next" at bounding box center [1298, 369] width 25 height 66
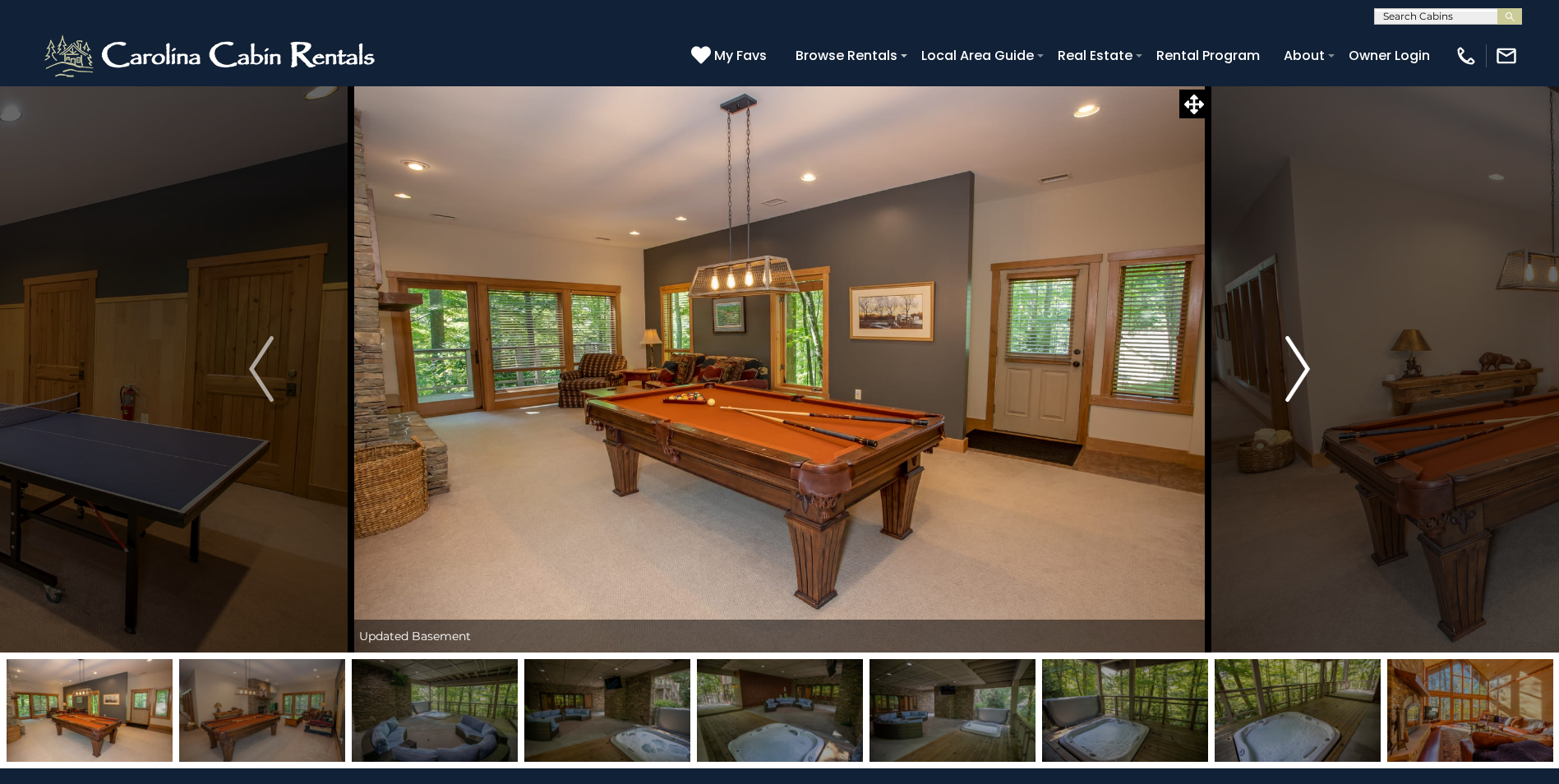
click at [1309, 365] on img "Next" at bounding box center [1298, 369] width 25 height 66
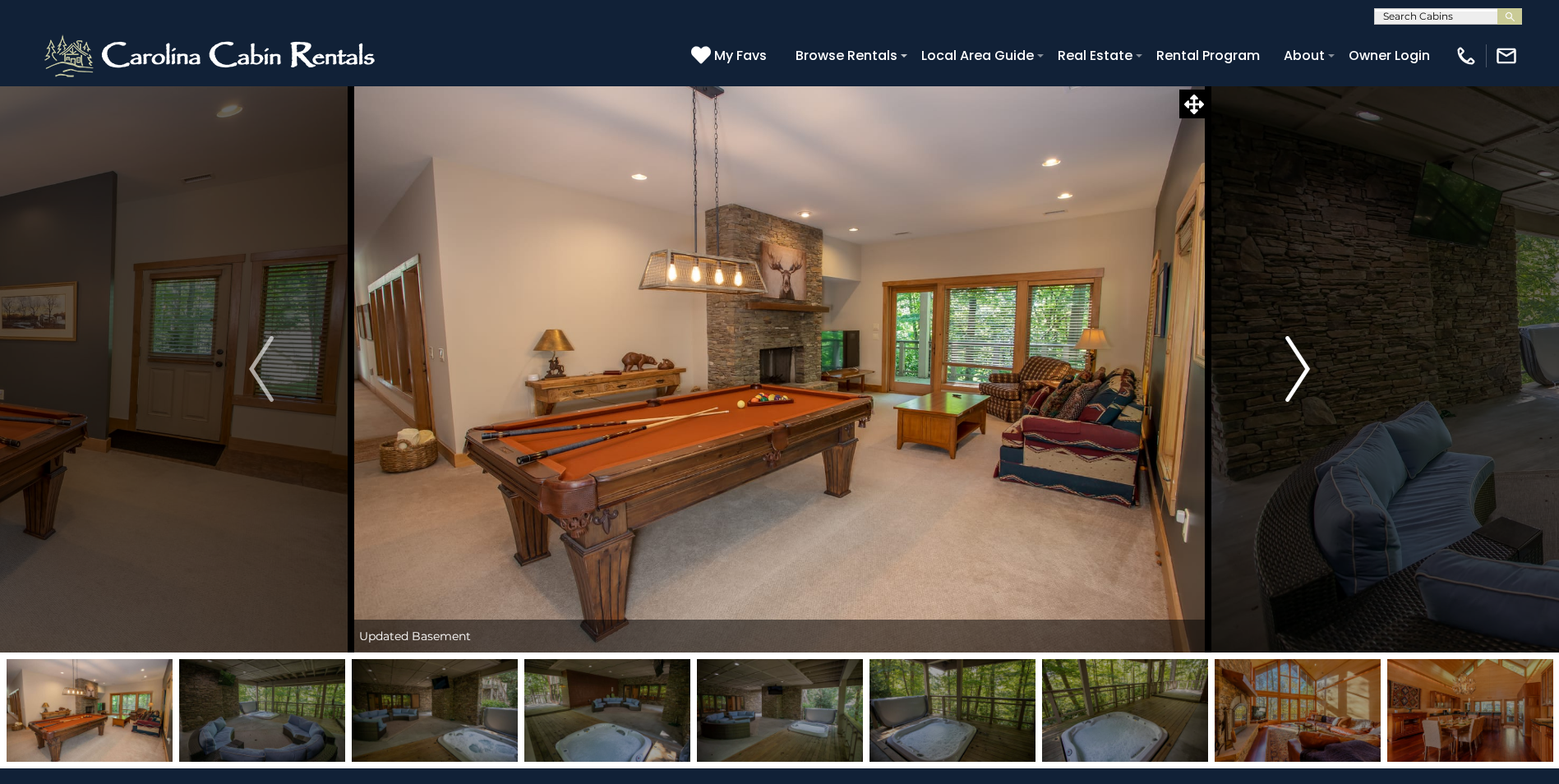
click at [1309, 365] on img "Next" at bounding box center [1298, 369] width 25 height 66
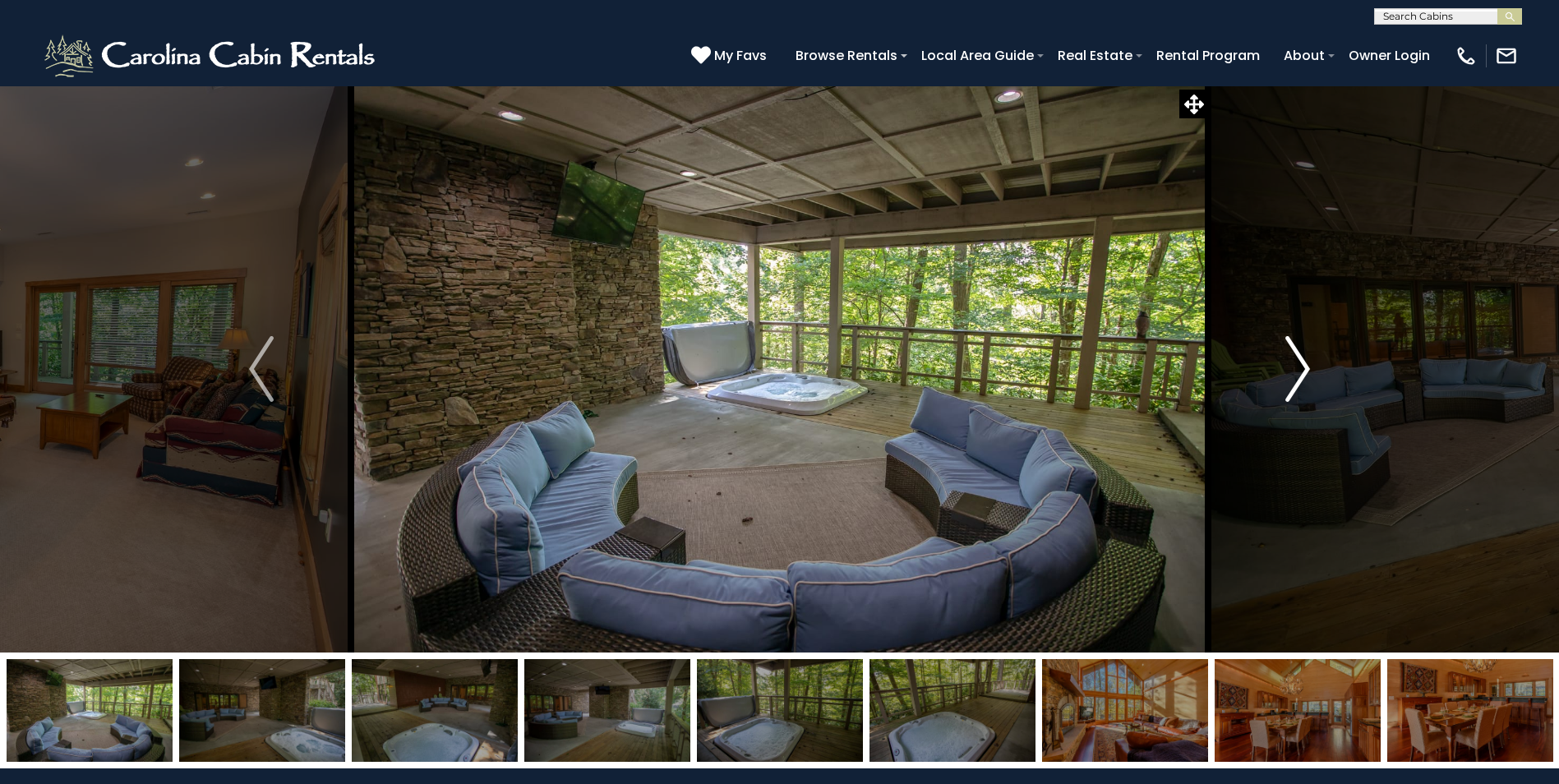
click at [1309, 365] on img "Next" at bounding box center [1298, 369] width 25 height 66
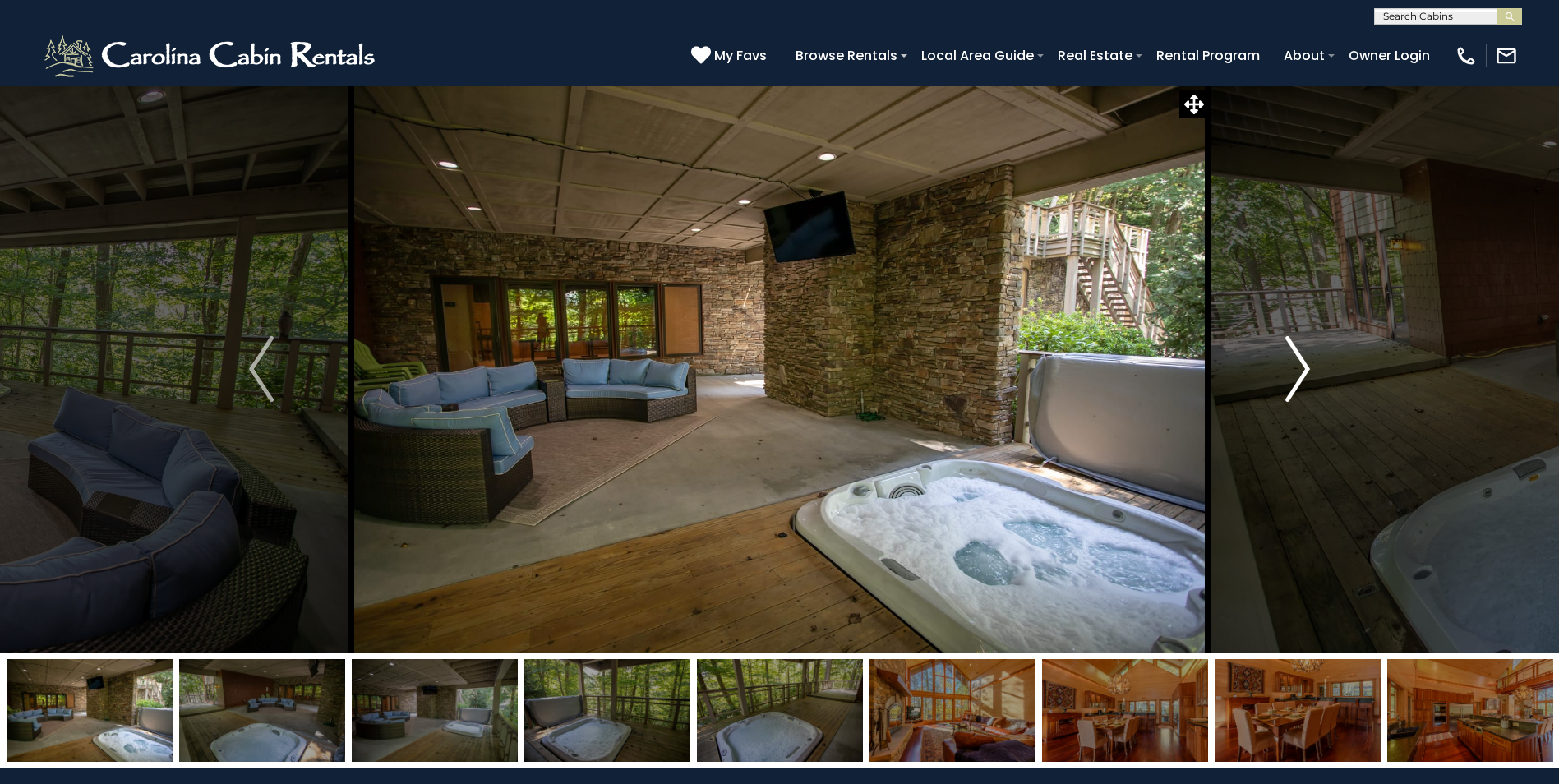
click at [1309, 365] on img "Next" at bounding box center [1298, 369] width 25 height 66
